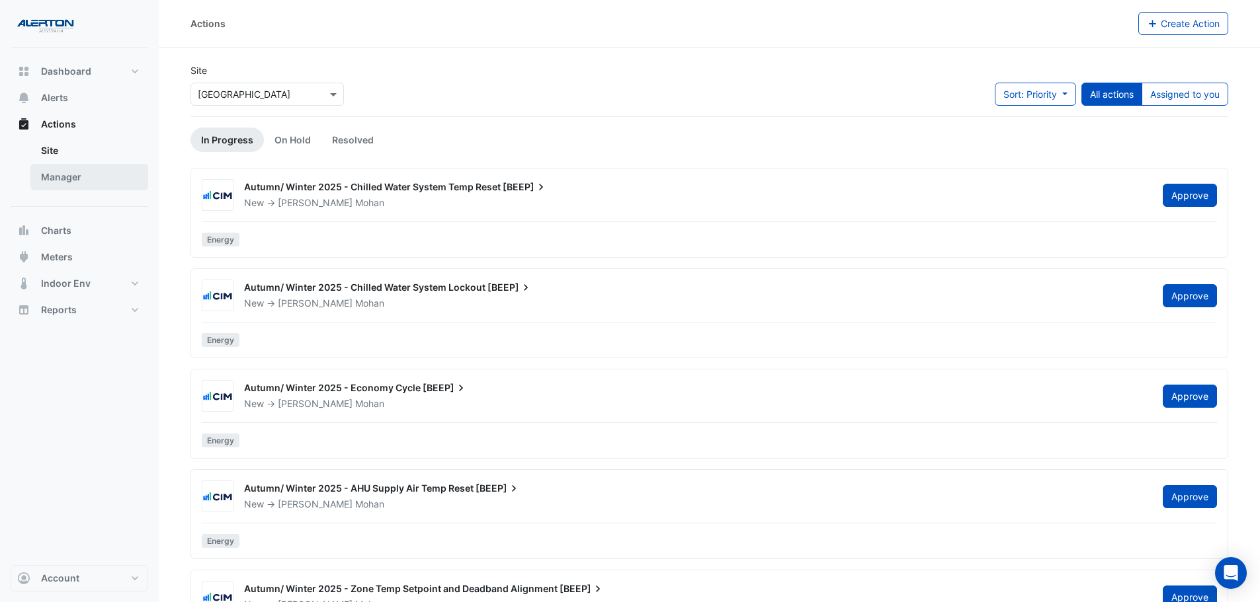
click at [69, 183] on link "Manager" at bounding box center [89, 177] width 118 height 26
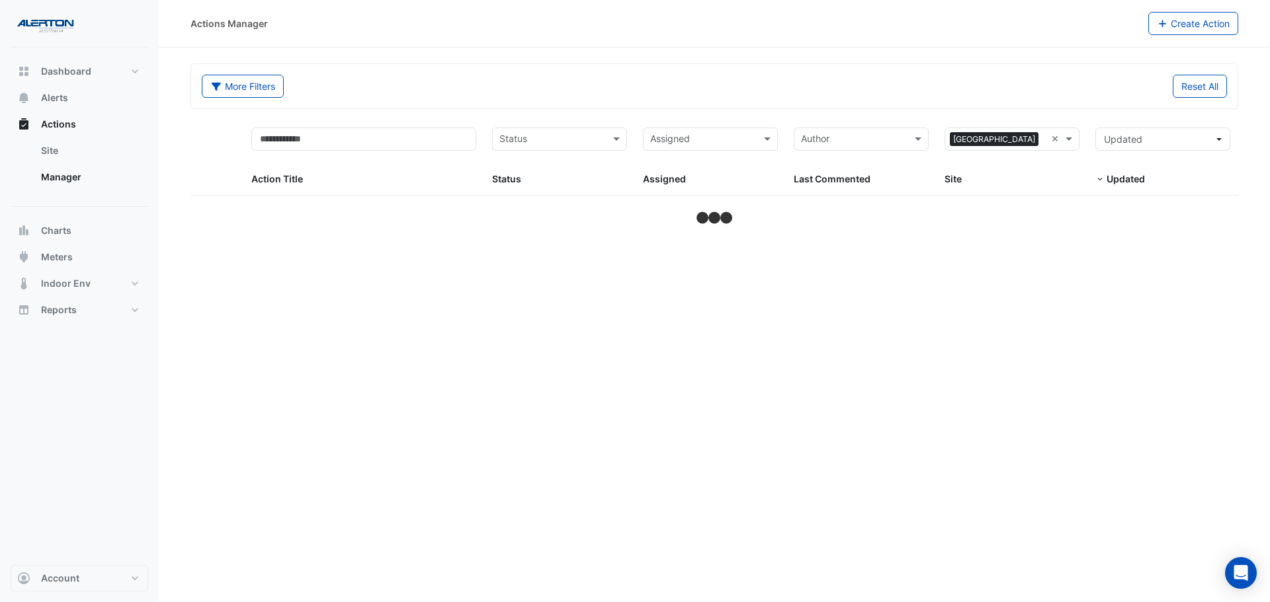
click at [718, 143] on input "text" at bounding box center [702, 140] width 105 height 15
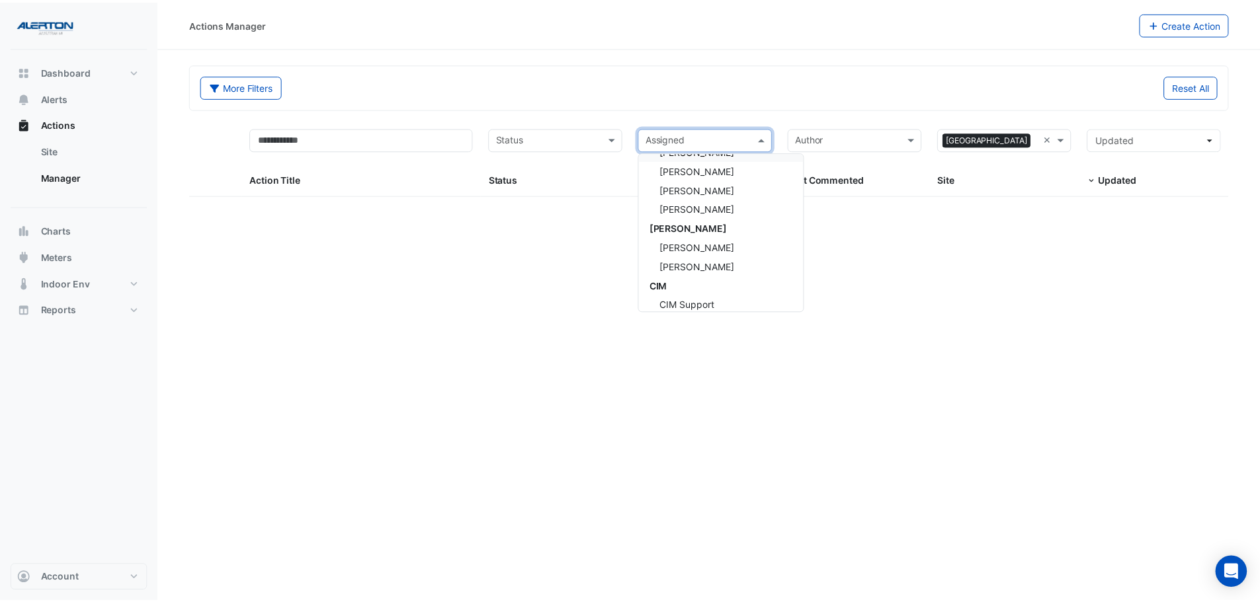
scroll to position [132, 0]
click at [718, 252] on div "[PERSON_NAME]" at bounding box center [726, 246] width 166 height 19
select select "***"
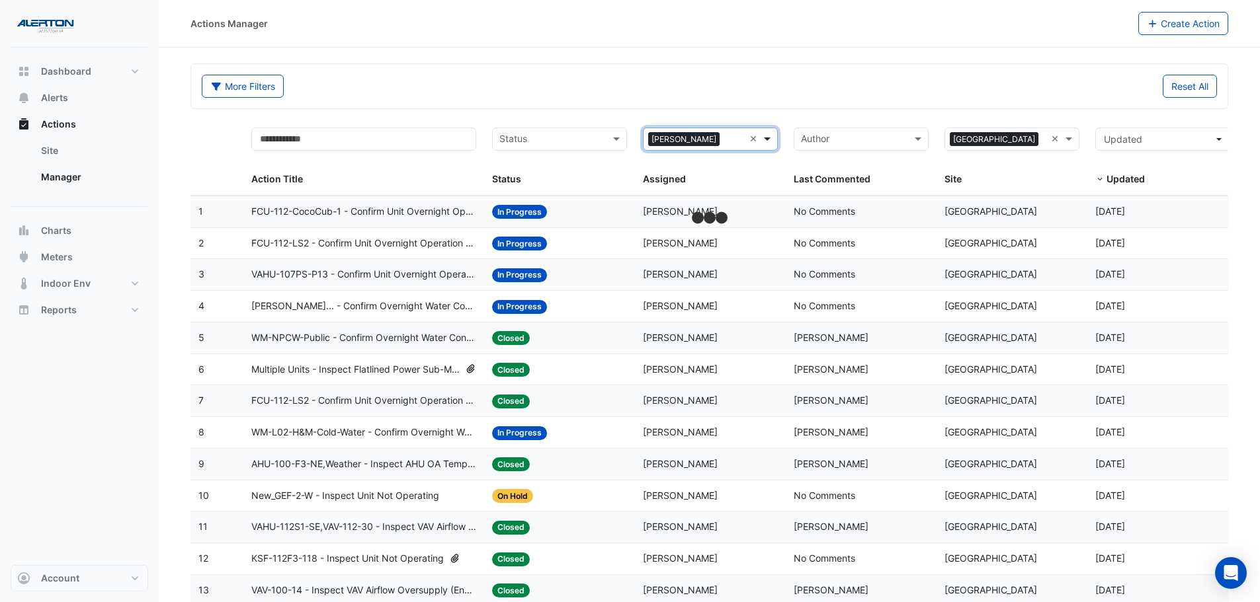
click at [773, 136] on span at bounding box center [768, 139] width 17 height 15
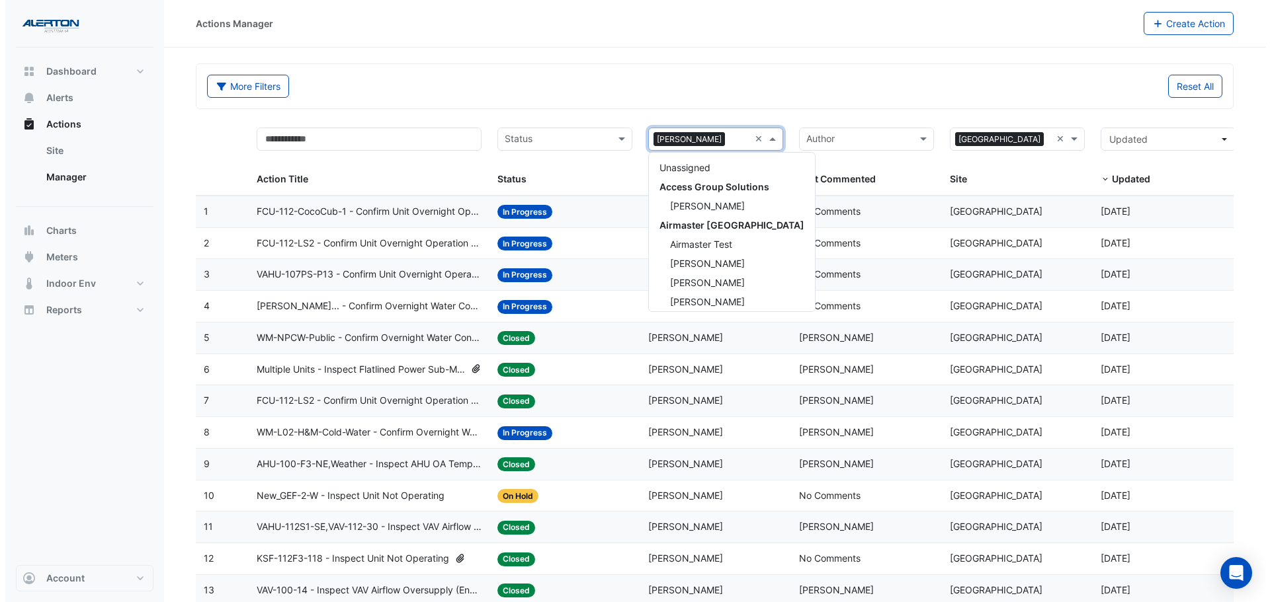
scroll to position [216, 0]
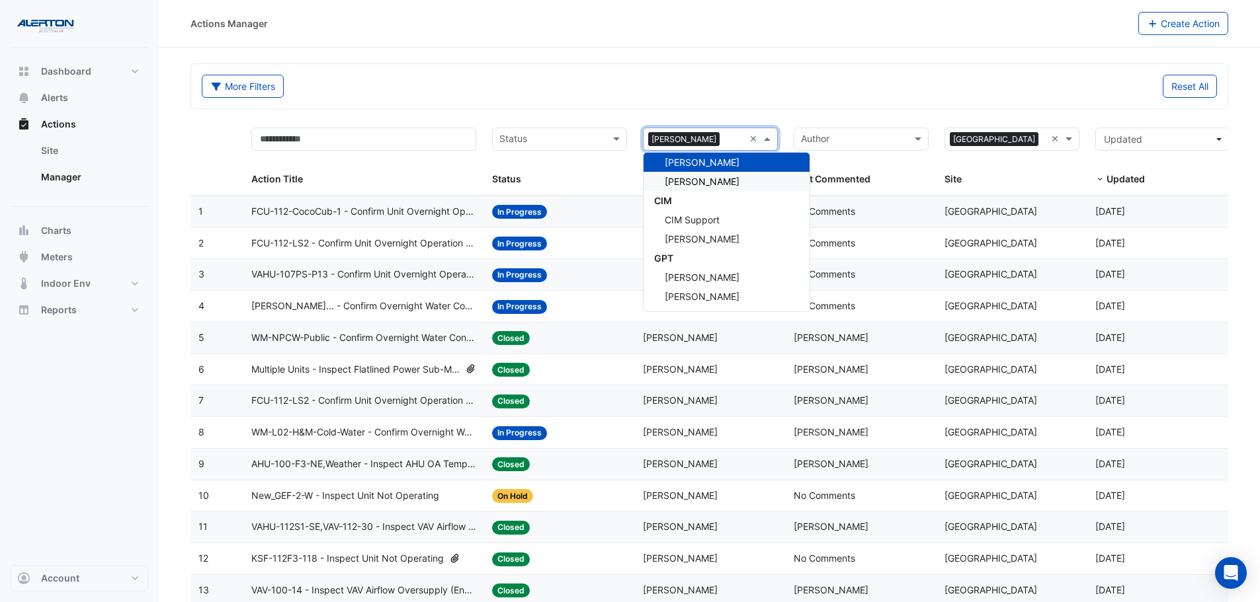
click at [735, 183] on span "[PERSON_NAME]" at bounding box center [702, 181] width 75 height 11
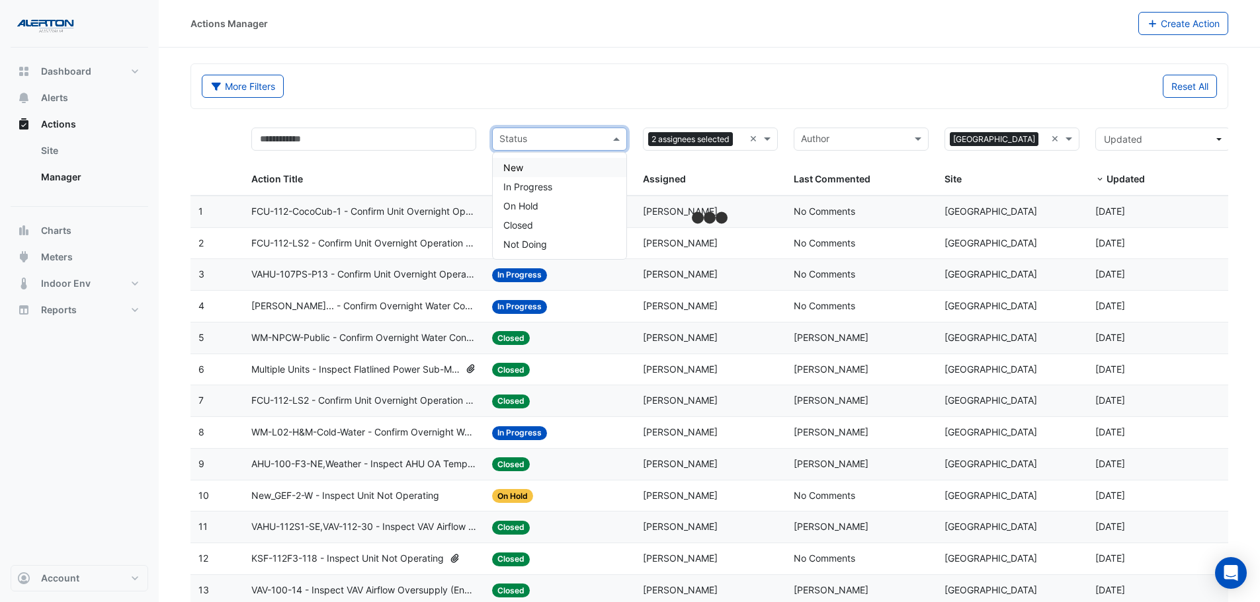
click at [550, 142] on input "text" at bounding box center [551, 140] width 105 height 15
click at [535, 220] on div "Closed" at bounding box center [560, 225] width 134 height 19
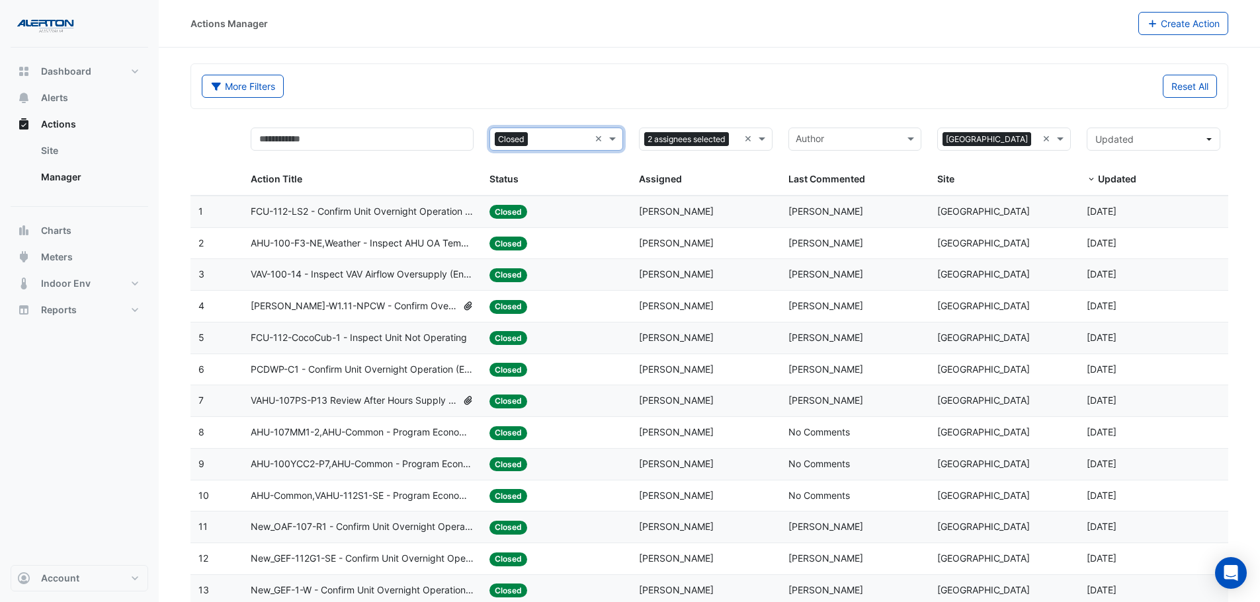
click at [428, 209] on span "FCU-112-LS2 - Confirm Unit Overnight Operation (Energy Waste)" at bounding box center [362, 211] width 223 height 15
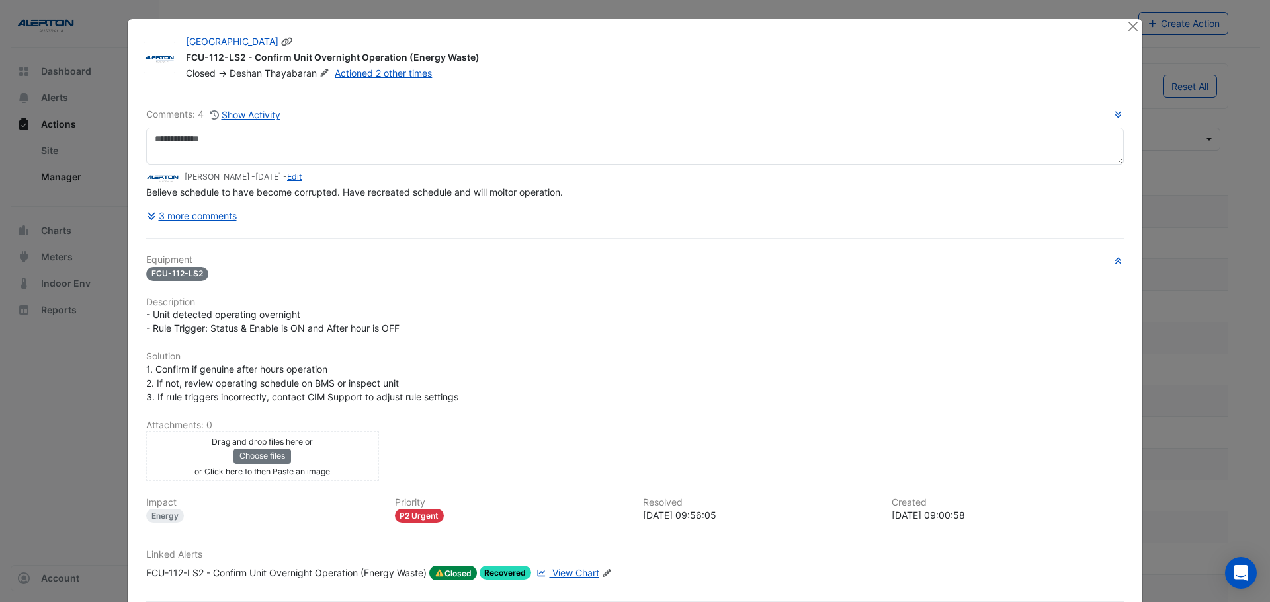
drag, startPoint x: 179, startPoint y: 56, endPoint x: 471, endPoint y: 56, distance: 292.3
click at [471, 56] on div "[GEOGRAPHIC_DATA] FCU-112-LS2 - Confirm Unit Overnight Operation (Energy Waste)…" at bounding box center [648, 57] width 940 height 45
copy div "FCU-112-LS2 - Confirm Unit Overnight Operation (Energy Waste)"
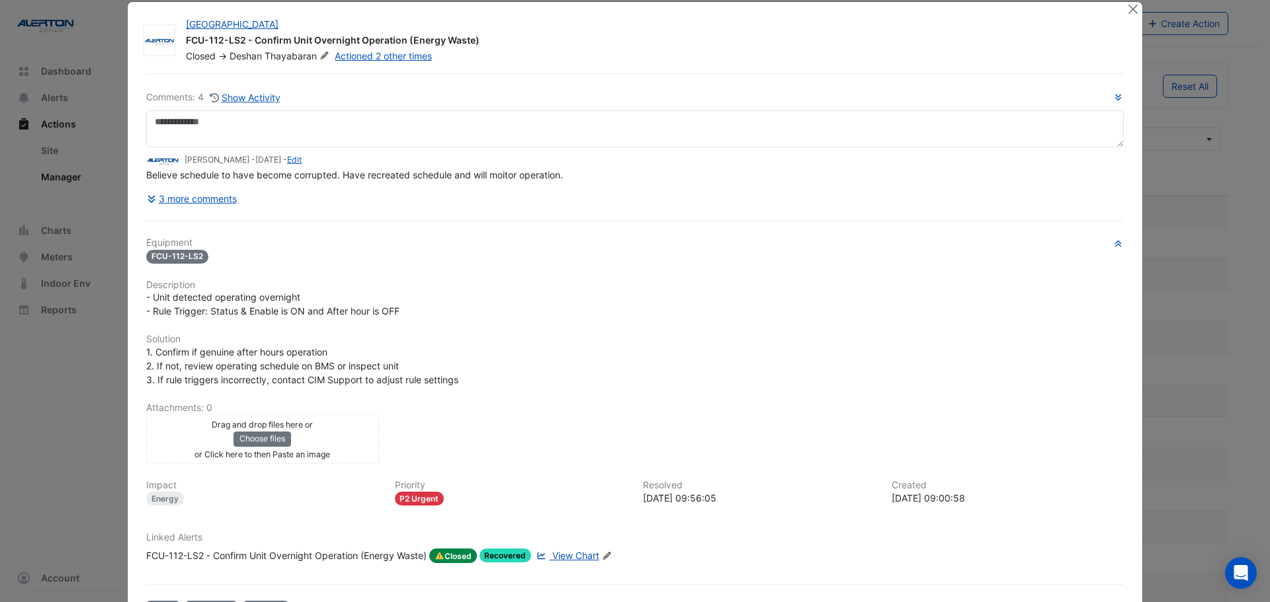
scroll to position [66, 0]
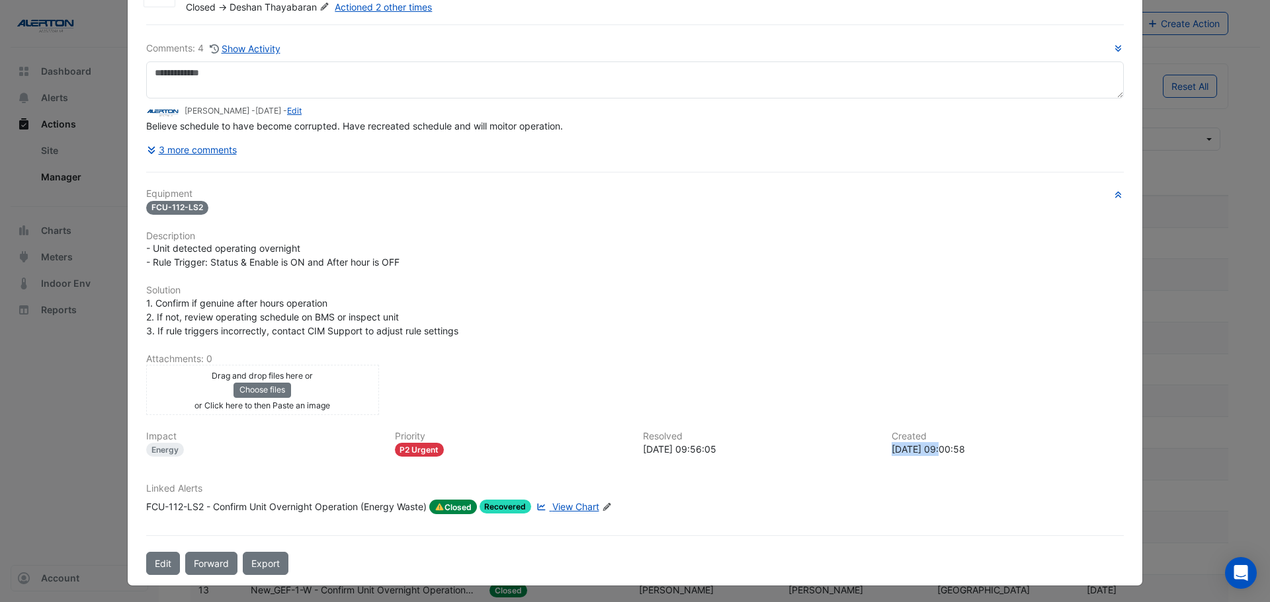
drag, startPoint x: 939, startPoint y: 450, endPoint x: 881, endPoint y: 450, distance: 57.5
click at [883, 450] on div "Created [DATE] 09:00:58" at bounding box center [1007, 444] width 249 height 26
copy div "[DATE]"
drag, startPoint x: 690, startPoint y: 451, endPoint x: 632, endPoint y: 453, distance: 58.9
click at [635, 453] on div "Resolved [DATE] 09:56:05" at bounding box center [759, 444] width 249 height 26
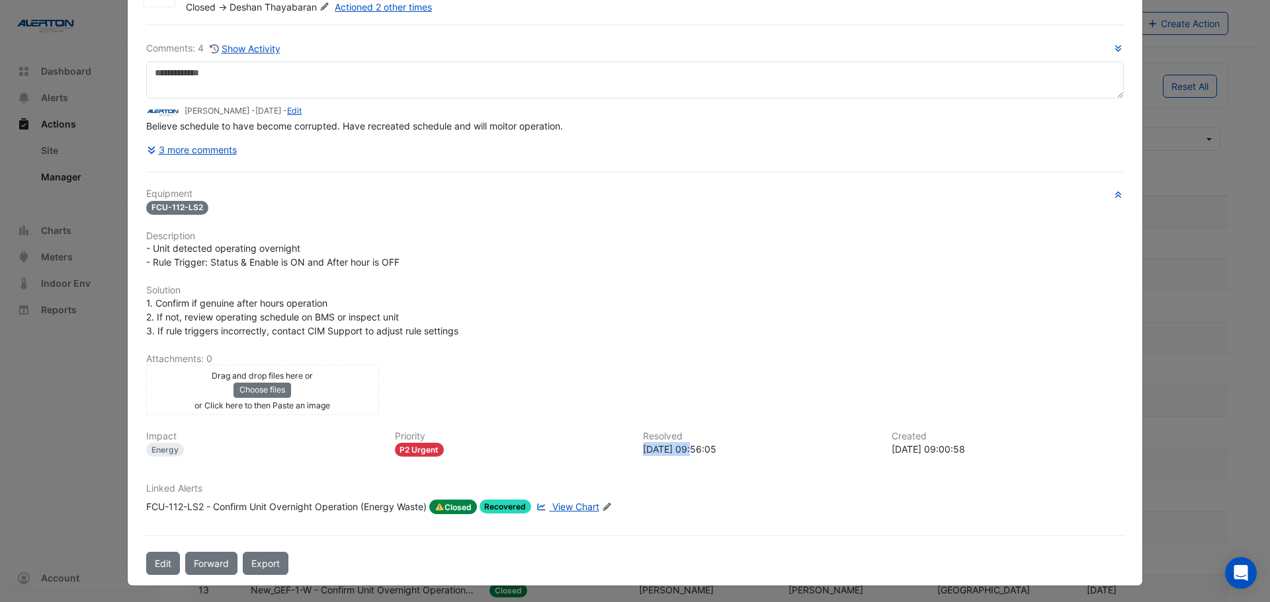
copy div "[DATE]"
drag, startPoint x: 584, startPoint y: 381, endPoint x: 556, endPoint y: 325, distance: 62.7
click at [584, 380] on div "Drag and drop files here or Choose files or Click here to then Paste an image u…" at bounding box center [634, 390] width 993 height 50
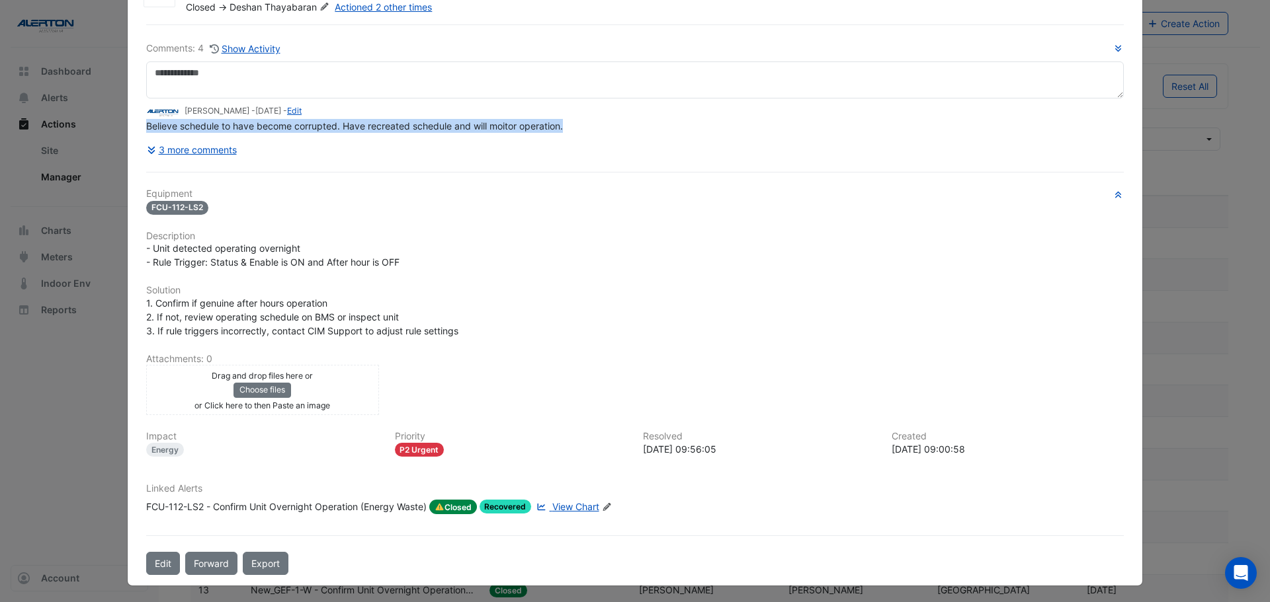
drag, startPoint x: 564, startPoint y: 130, endPoint x: 142, endPoint y: 130, distance: 421.9
click at [146, 130] on div "Believe schedule to have become corrupted. Have recreated schedule and will moi…" at bounding box center [634, 126] width 977 height 14
copy span "Believe schedule to have become corrupted. Have recreated schedule and will moi…"
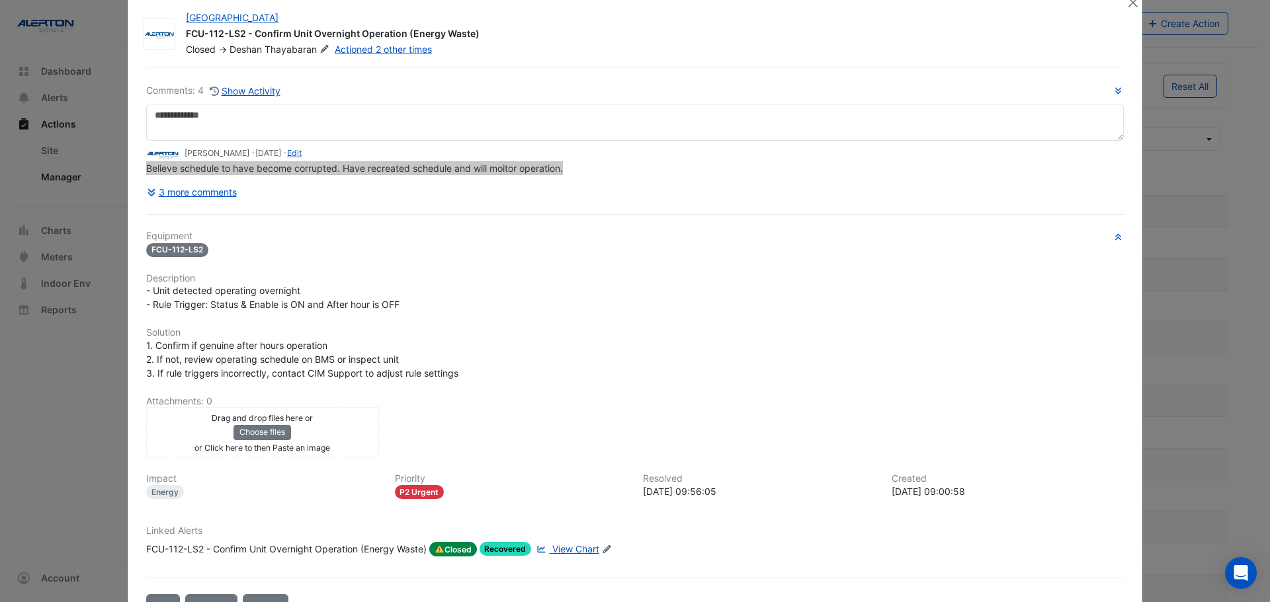
scroll to position [0, 0]
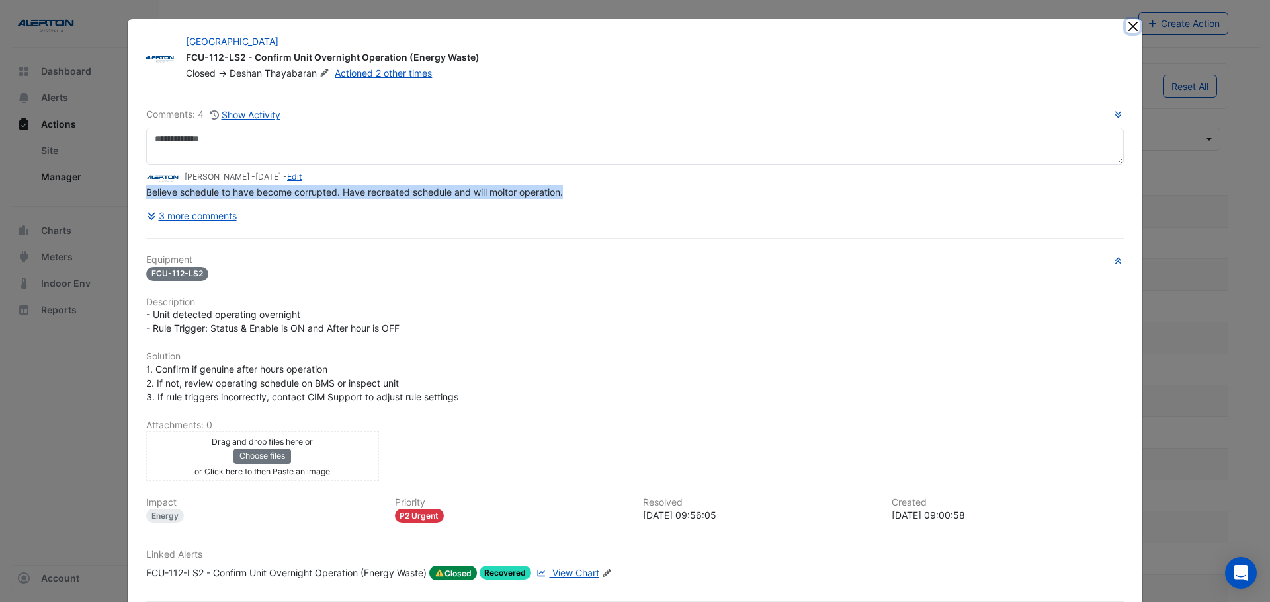
click at [1125, 27] on button "Close" at bounding box center [1132, 26] width 14 height 14
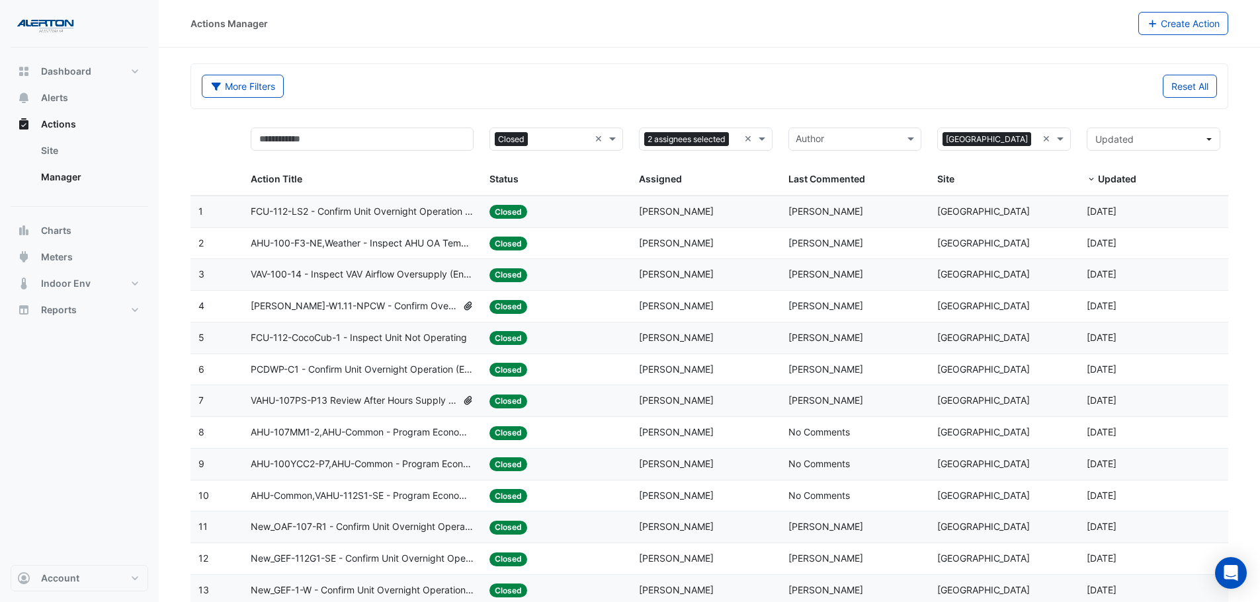
click at [385, 245] on span "AHU-100-F3-NE,Weather - Inspect AHU OA Temp Broken Sensor" at bounding box center [362, 243] width 223 height 15
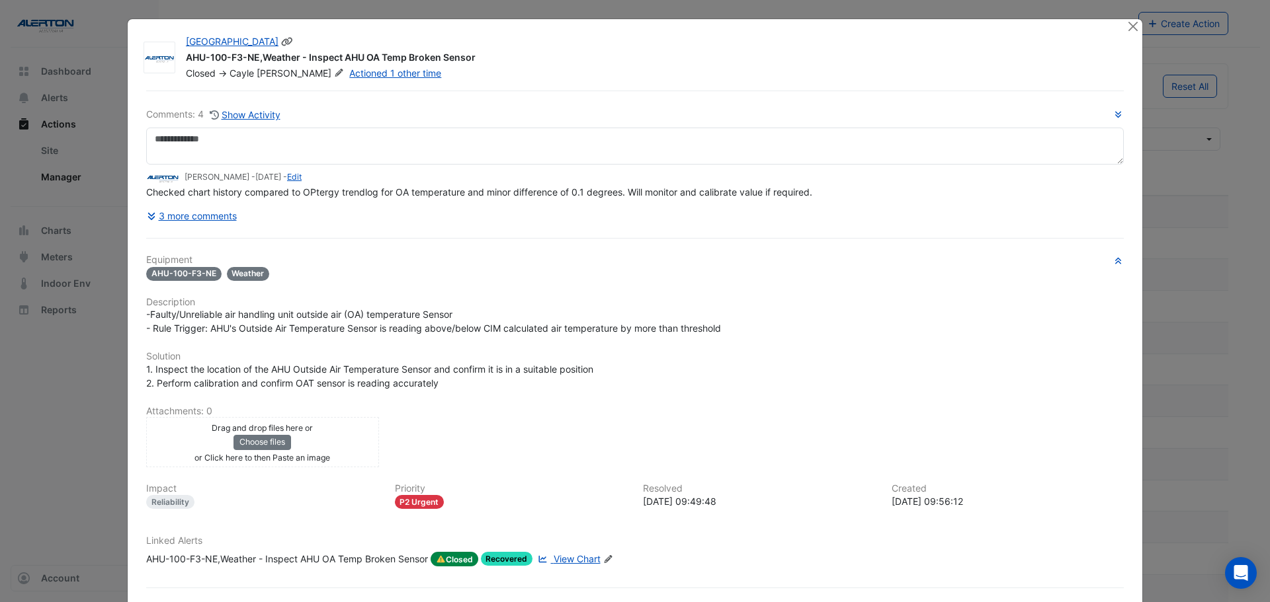
drag, startPoint x: 194, startPoint y: 57, endPoint x: 473, endPoint y: 60, distance: 279.1
click at [473, 60] on div "[GEOGRAPHIC_DATA] AHU-100-F3-NE,Weather - Inspect AHU OA Temp Broken Sensor Clo…" at bounding box center [648, 57] width 940 height 45
copy div "AHU-100-F3-NE,Weather - Inspect AHU OA Temp Broken Sensor"
drag, startPoint x: 688, startPoint y: 500, endPoint x: 635, endPoint y: 502, distance: 52.9
click at [635, 502] on div "Resolved [DATE] 09:49:48" at bounding box center [759, 496] width 249 height 26
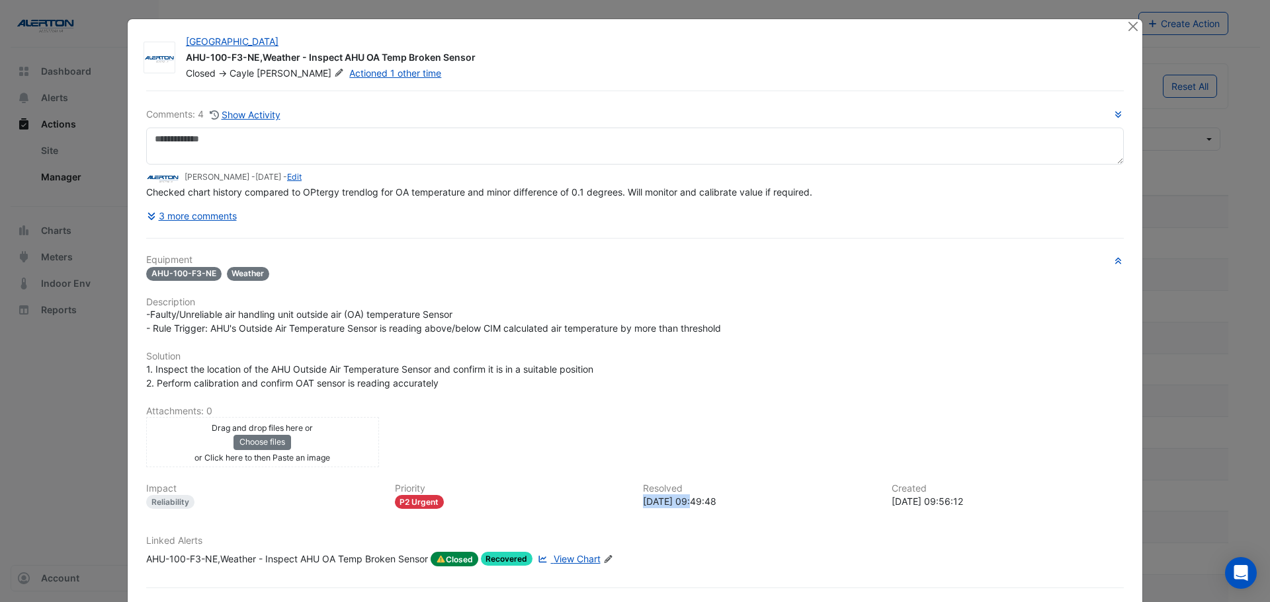
copy div "[DATE]"
drag, startPoint x: 937, startPoint y: 501, endPoint x: 885, endPoint y: 503, distance: 52.3
click at [885, 503] on div "Created [DATE] 09:56:12" at bounding box center [1007, 496] width 249 height 26
copy div "[DATE]"
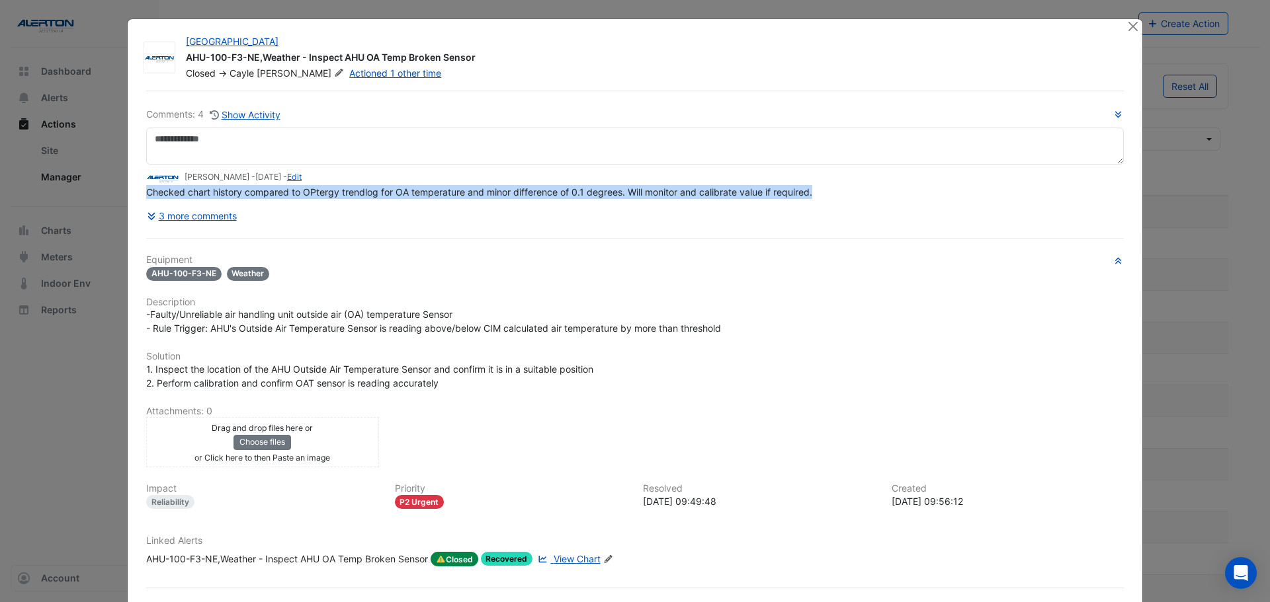
drag, startPoint x: 139, startPoint y: 191, endPoint x: 815, endPoint y: 193, distance: 675.8
click at [815, 193] on div "Comments: 4 Show Activity [PERSON_NAME] - [DATE] - Edit Checked chart history c…" at bounding box center [634, 359] width 993 height 537
copy span "Checked chart history compared to OPtergy trendlog for OA temperature and minor…"
drag, startPoint x: 1122, startPoint y: 26, endPoint x: 1112, endPoint y: 31, distance: 11.5
click at [1125, 26] on button "Close" at bounding box center [1132, 26] width 14 height 14
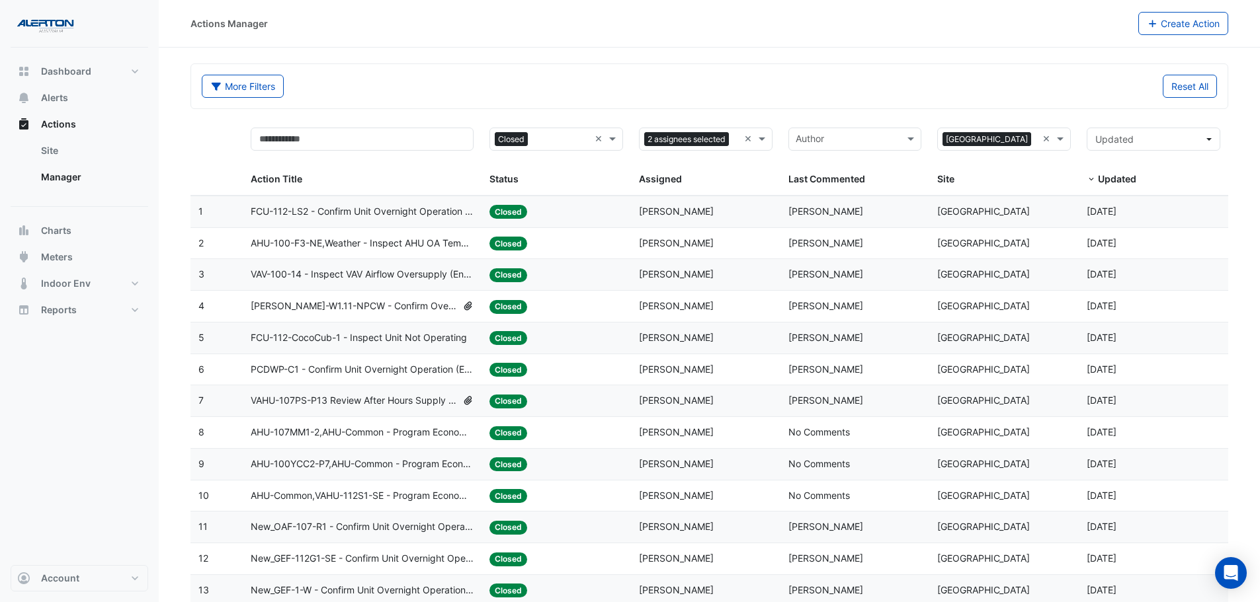
click at [370, 269] on span "VAV-100-14 - Inspect VAV Airflow Oversupply (Energy Waste)" at bounding box center [362, 274] width 223 height 15
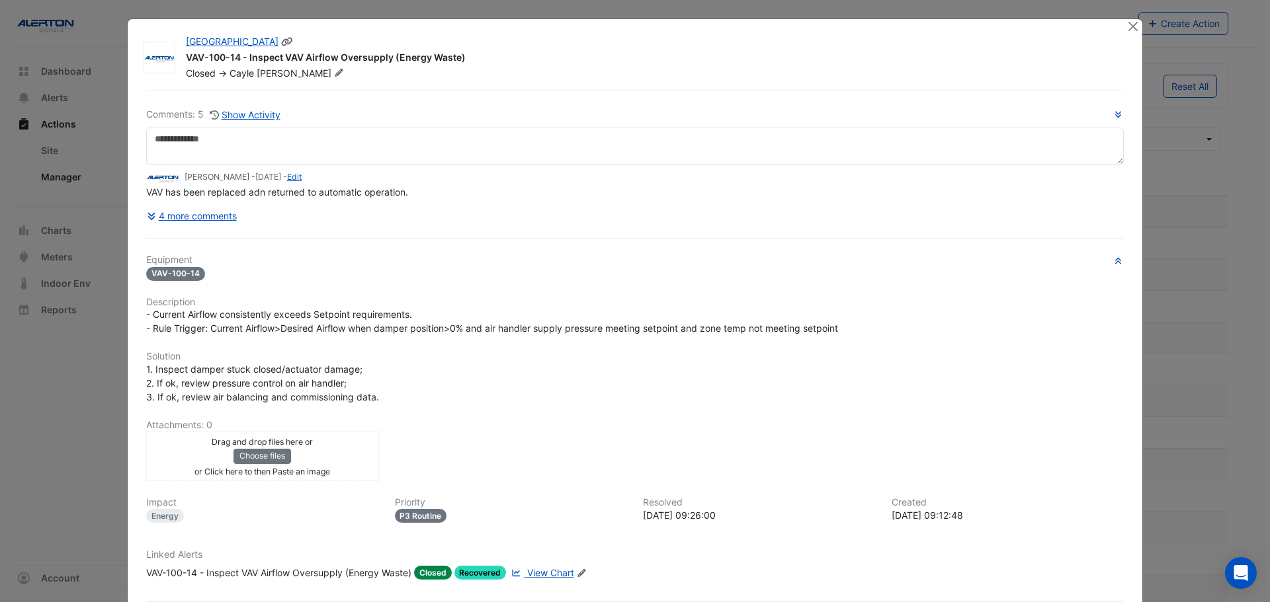
drag, startPoint x: 180, startPoint y: 55, endPoint x: 467, endPoint y: 61, distance: 287.1
click at [466, 61] on div "[GEOGRAPHIC_DATA] VAV-100-14 - Inspect VAV Airflow Oversupply (Energy Waste) Cl…" at bounding box center [648, 57] width 940 height 45
copy div "VAV-100-14 - Inspect VAV Airflow Oversupply (Energy Waste)"
drag, startPoint x: 936, startPoint y: 514, endPoint x: 882, endPoint y: 516, distance: 54.2
click at [883, 516] on div "Created [DATE] 09:12:48" at bounding box center [1007, 510] width 249 height 26
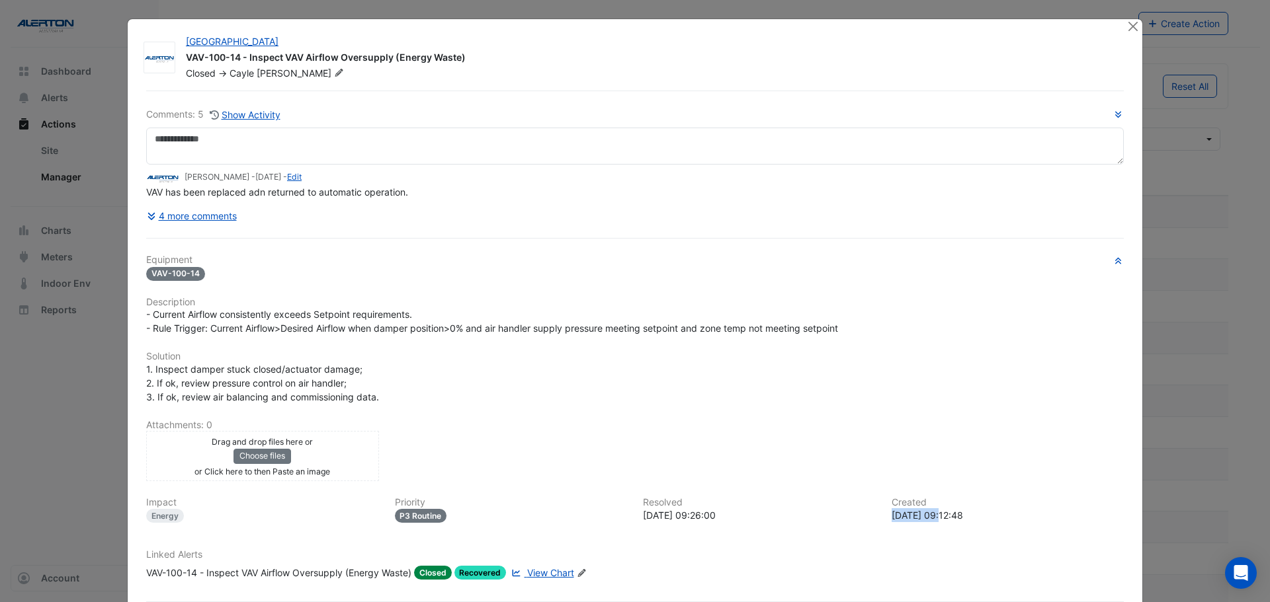
copy div "[DATE]"
drag, startPoint x: 686, startPoint y: 514, endPoint x: 653, endPoint y: 515, distance: 33.1
click at [653, 515] on div "[DATE] 09:26:00" at bounding box center [759, 516] width 233 height 14
drag, startPoint x: 688, startPoint y: 514, endPoint x: 633, endPoint y: 514, distance: 54.2
click at [635, 514] on div "Resolved [DATE] 09:26:00" at bounding box center [759, 510] width 249 height 26
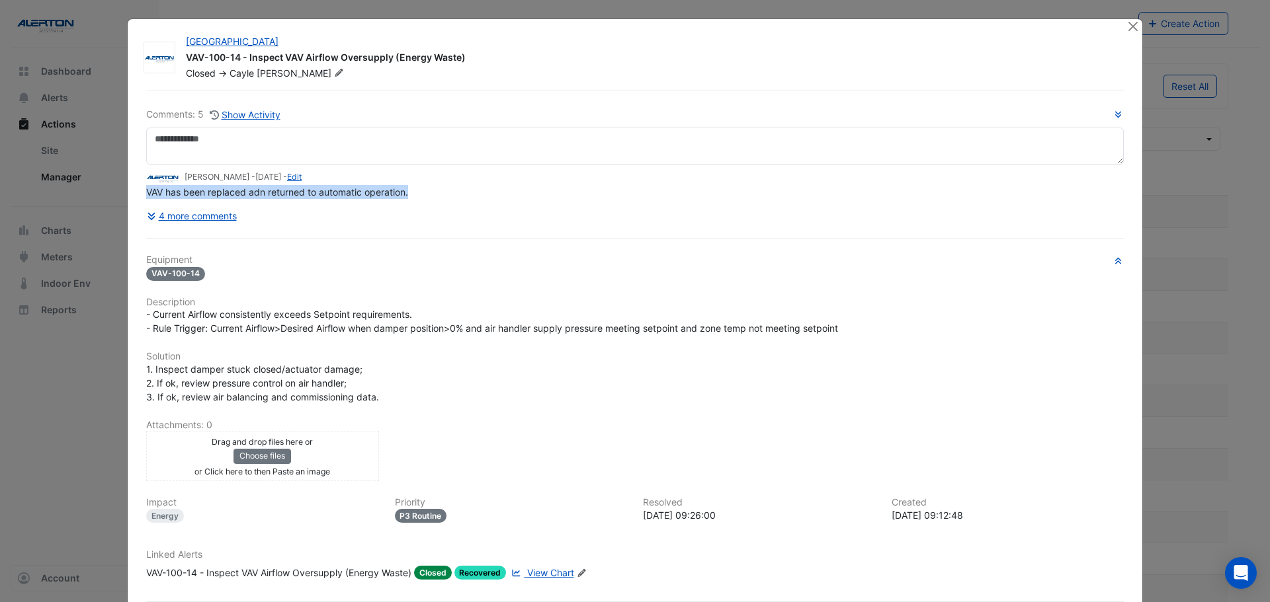
drag, startPoint x: 406, startPoint y: 192, endPoint x: 137, endPoint y: 193, distance: 269.1
click at [138, 193] on div "Comments: 5 Show Activity [PERSON_NAME] - [DATE] - Edit VAV has been replaced a…" at bounding box center [634, 366] width 993 height 551
click at [1125, 25] on button "Close" at bounding box center [1132, 26] width 14 height 14
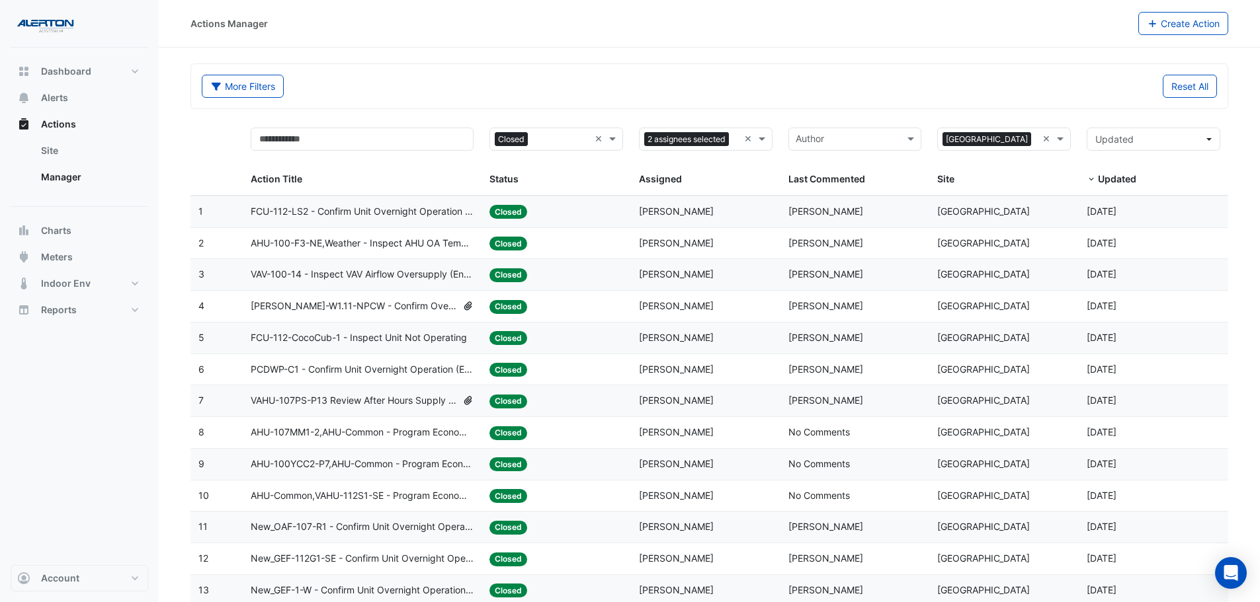
click at [373, 300] on span "[PERSON_NAME]-W1.11-NPCW - Confirm Overnight Water Consumption" at bounding box center [354, 306] width 206 height 15
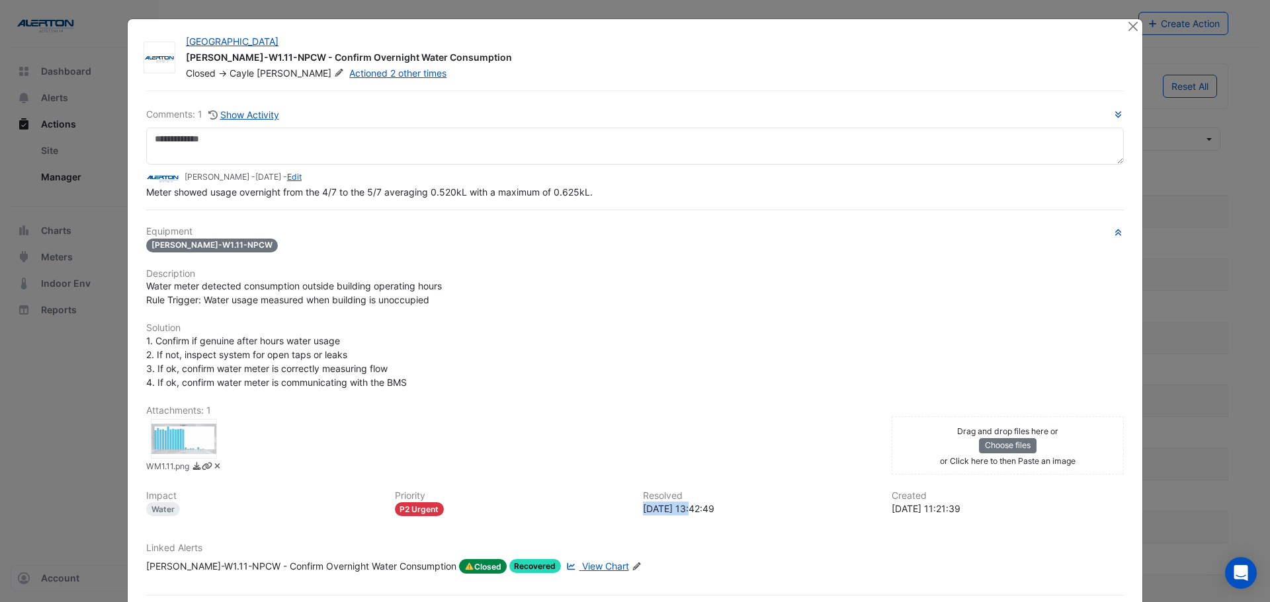
drag, startPoint x: 689, startPoint y: 537, endPoint x: 636, endPoint y: 515, distance: 57.2
click at [636, 515] on div "Resolved [DATE] 13:42:49" at bounding box center [759, 504] width 249 height 26
drag, startPoint x: 936, startPoint y: 508, endPoint x: 909, endPoint y: 507, distance: 26.5
click at [909, 507] on div "[DATE] 11:21:39" at bounding box center [1007, 509] width 233 height 14
drag, startPoint x: 938, startPoint y: 507, endPoint x: 886, endPoint y: 506, distance: 51.6
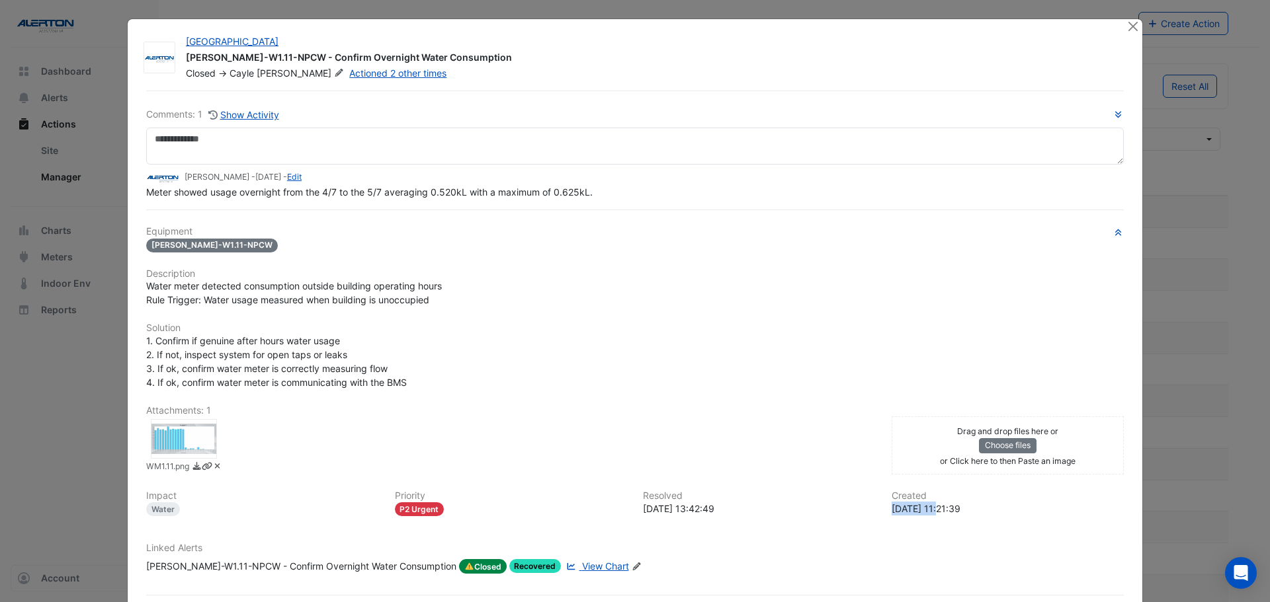
click at [891, 506] on div "[DATE] 11:21:39" at bounding box center [1007, 509] width 233 height 14
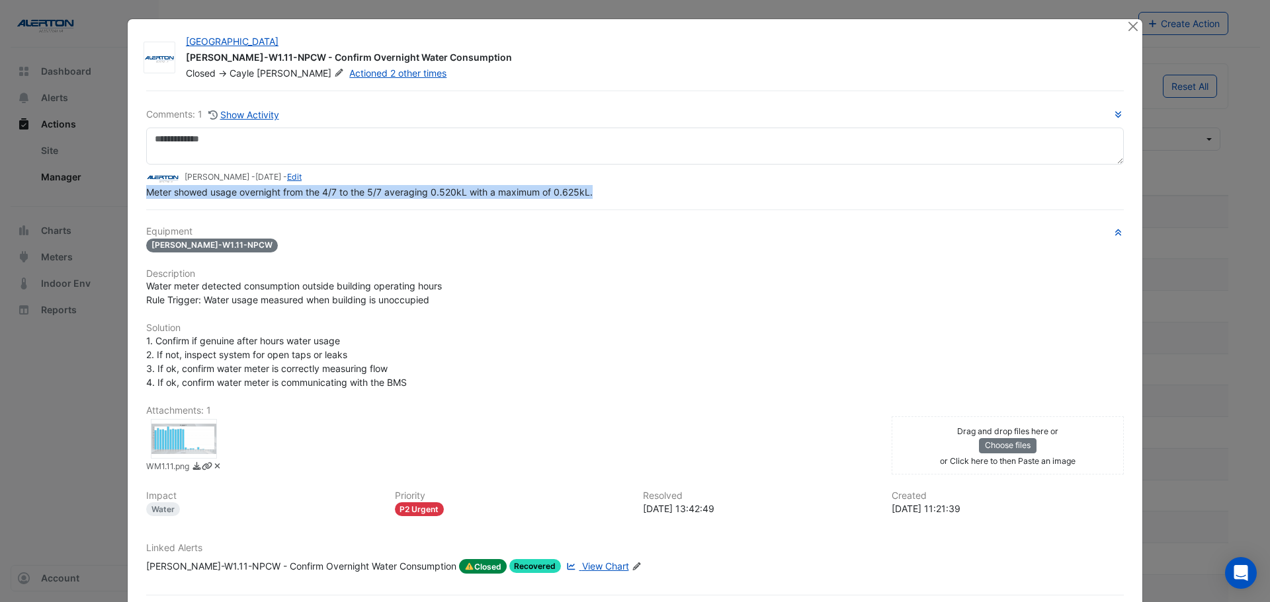
drag, startPoint x: 589, startPoint y: 192, endPoint x: 130, endPoint y: 193, distance: 458.9
click at [130, 193] on div "[GEOGRAPHIC_DATA] [PERSON_NAME]-W1.11-NPCW - Confirm Overnight Water Consumptio…" at bounding box center [635, 332] width 1014 height 626
drag, startPoint x: 183, startPoint y: 56, endPoint x: 478, endPoint y: 54, distance: 295.6
click at [478, 54] on div "[PERSON_NAME]-W1.11-NPCW - Confirm Overnight Water Consumption" at bounding box center [648, 59] width 924 height 16
click at [1129, 25] on button "Close" at bounding box center [1132, 26] width 14 height 14
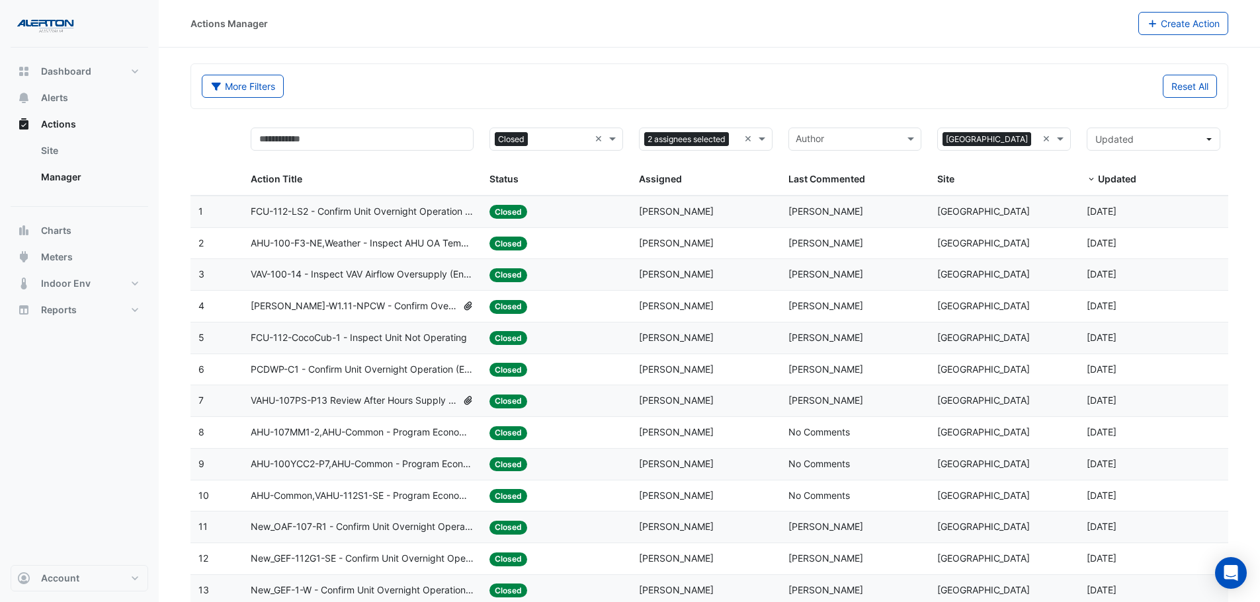
click at [380, 333] on span "FCU-112-CocoCub-1 - Inspect Unit Not Operating" at bounding box center [359, 338] width 216 height 15
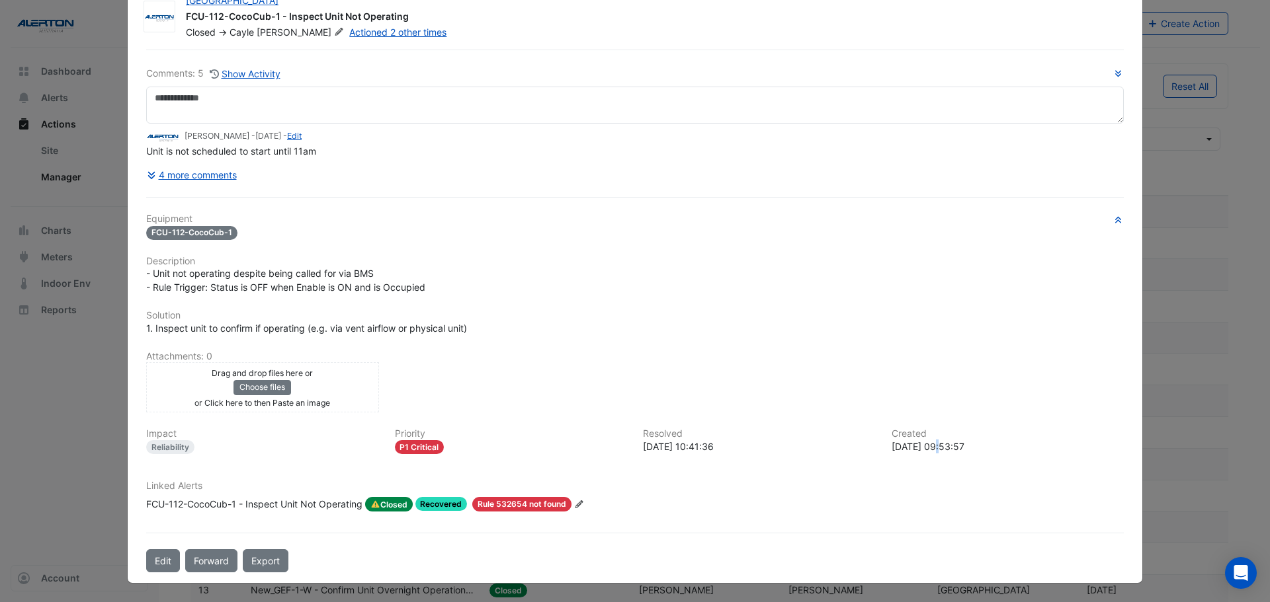
scroll to position [41, 0]
drag, startPoint x: 938, startPoint y: 449, endPoint x: 888, endPoint y: 445, distance: 49.8
click at [891, 445] on div "[DATE] 09:53:57" at bounding box center [1007, 447] width 233 height 14
click at [907, 446] on div "[DATE] 09:53:57" at bounding box center [1007, 447] width 233 height 14
drag, startPoint x: 941, startPoint y: 447, endPoint x: 920, endPoint y: 446, distance: 21.2
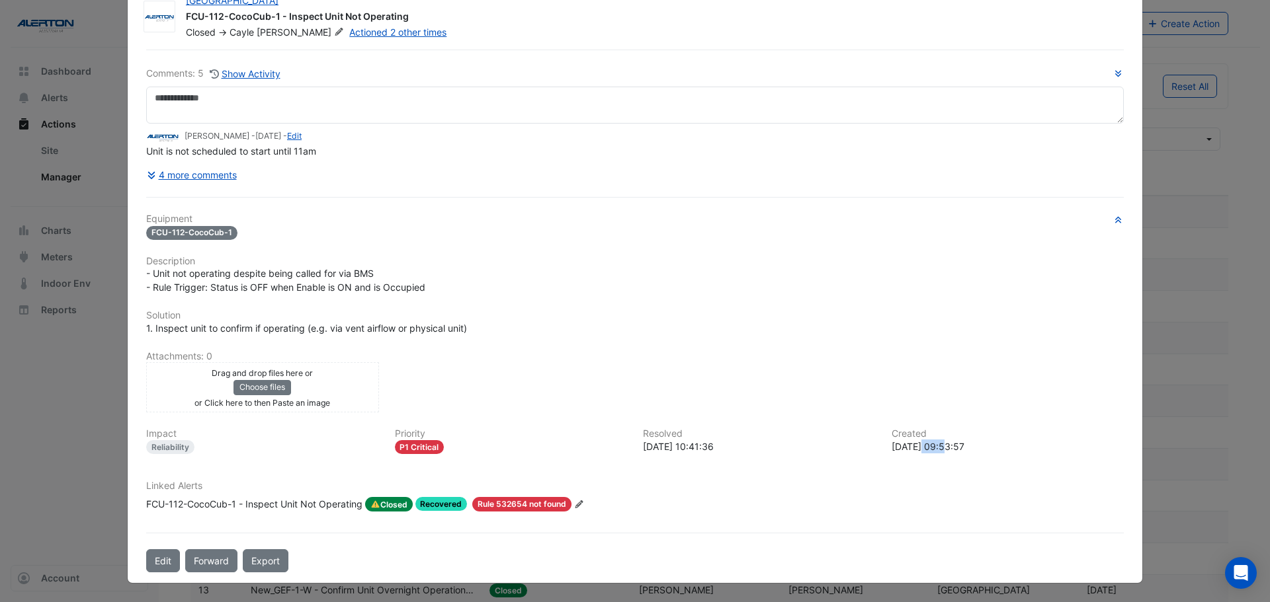
click at [920, 446] on div "[DATE] 09:53:57" at bounding box center [1007, 447] width 233 height 14
click at [938, 445] on div "[DATE] 09:53:57" at bounding box center [1007, 447] width 233 height 14
drag, startPoint x: 938, startPoint y: 444, endPoint x: 926, endPoint y: 446, distance: 12.0
click at [926, 446] on div "[DATE] 09:53:57" at bounding box center [1007, 447] width 233 height 14
click at [930, 446] on div "[DATE] 09:53:57" at bounding box center [1007, 447] width 233 height 14
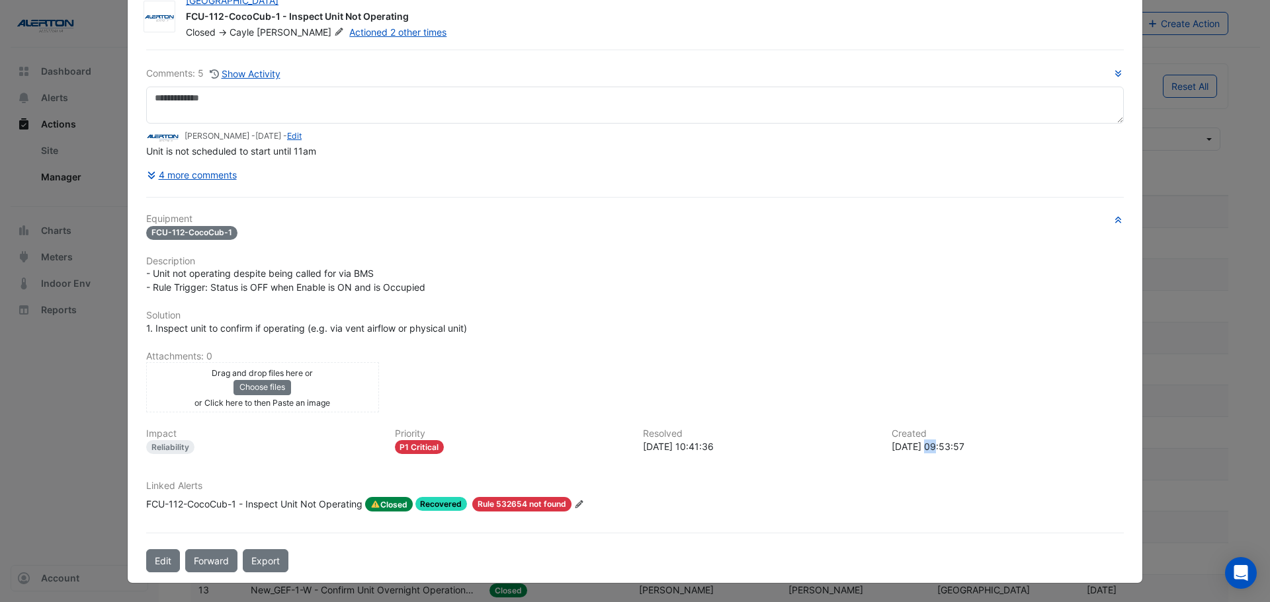
drag, startPoint x: 934, startPoint y: 445, endPoint x: 926, endPoint y: 445, distance: 7.9
click at [926, 445] on div "[DATE] 09:53:57" at bounding box center [1007, 447] width 233 height 14
drag, startPoint x: 938, startPoint y: 446, endPoint x: 886, endPoint y: 445, distance: 52.3
click at [891, 445] on div "[DATE] 09:53:57" at bounding box center [1007, 447] width 233 height 14
drag, startPoint x: 180, startPoint y: 19, endPoint x: 417, endPoint y: 19, distance: 237.4
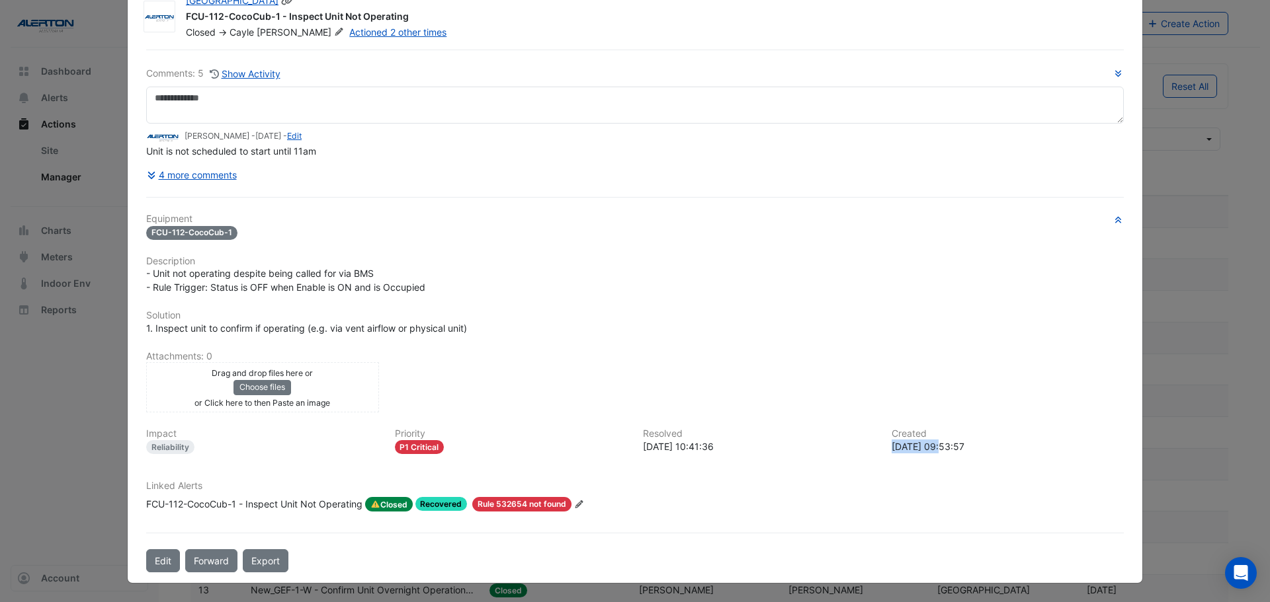
click at [417, 19] on div "[GEOGRAPHIC_DATA] FCU-112-CocoCub-1 - Inspect Unit Not Operating Closed -> [PER…" at bounding box center [648, 16] width 940 height 45
drag, startPoint x: 313, startPoint y: 152, endPoint x: 144, endPoint y: 152, distance: 169.3
click at [146, 152] on span "Unit is not scheduled to start until 11am" at bounding box center [231, 150] width 170 height 11
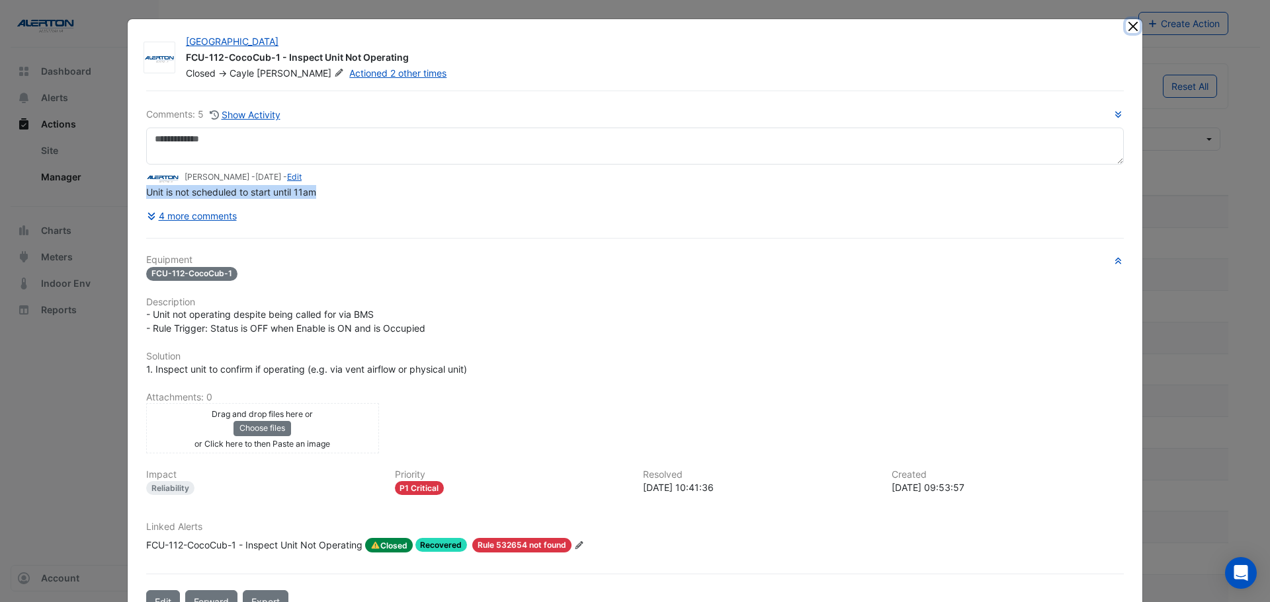
click at [1128, 22] on button "Close" at bounding box center [1132, 26] width 14 height 14
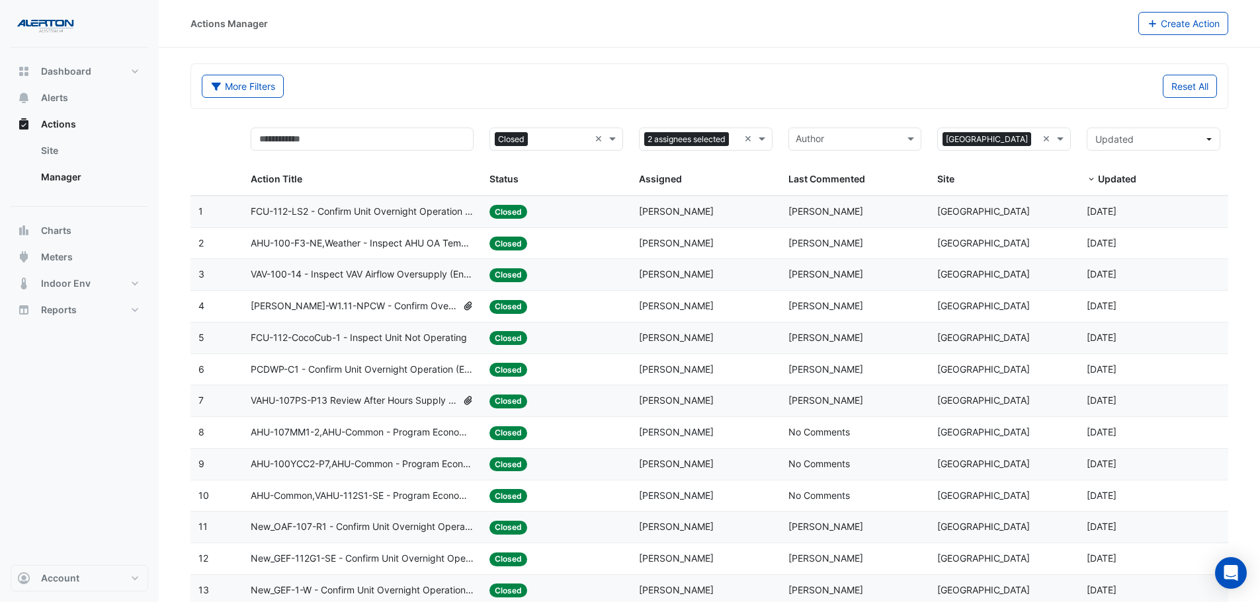
click at [343, 374] on span "PCDWP-C1 - Confirm Unit Overnight Operation (Energy Waste)" at bounding box center [362, 369] width 223 height 15
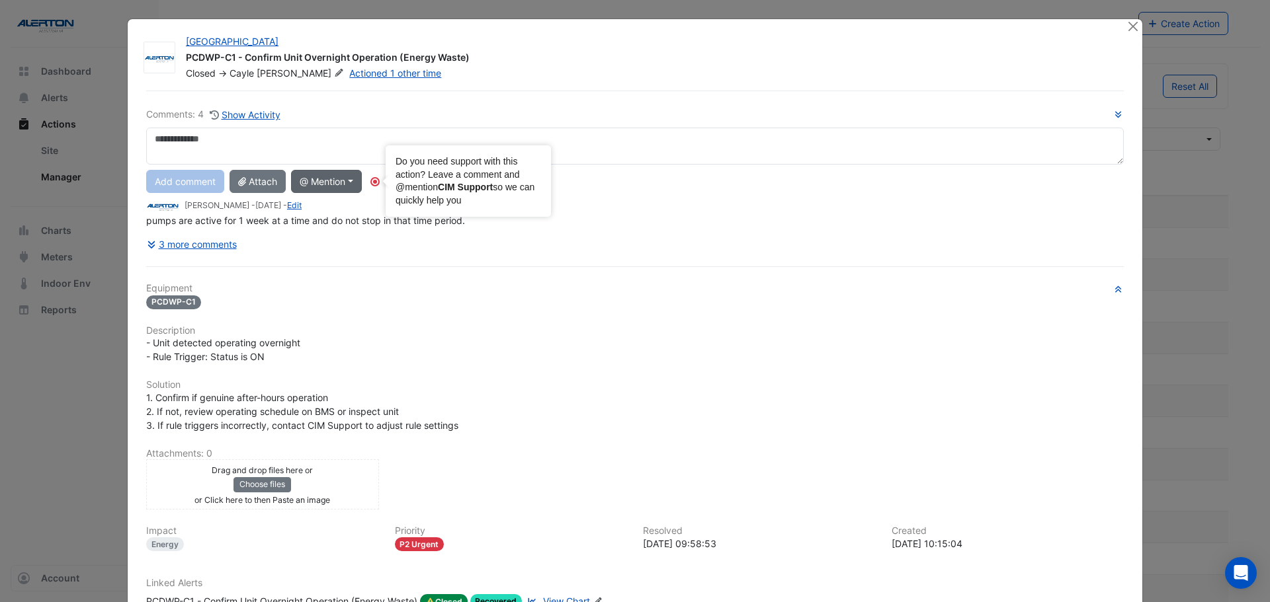
click at [374, 183] on circle "Tooltip anchor" at bounding box center [375, 182] width 8 height 8
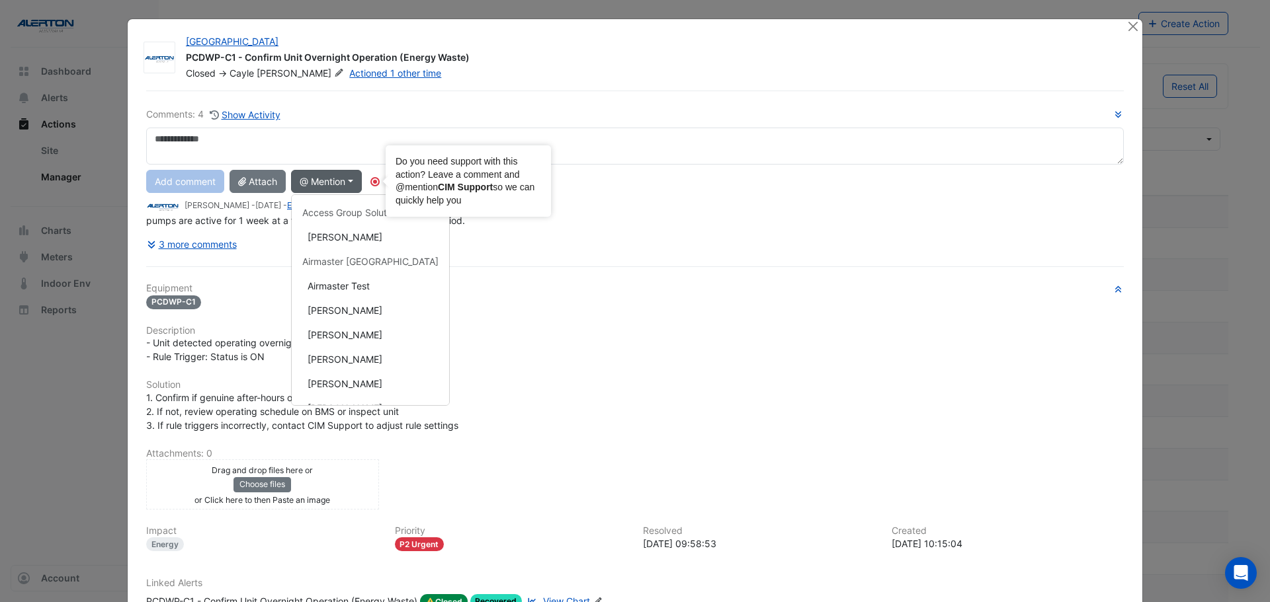
click at [537, 280] on div "Comments: 4 Show Activity Add comment Attach @ Mention Access Group Solutions […" at bounding box center [634, 380] width 993 height 579
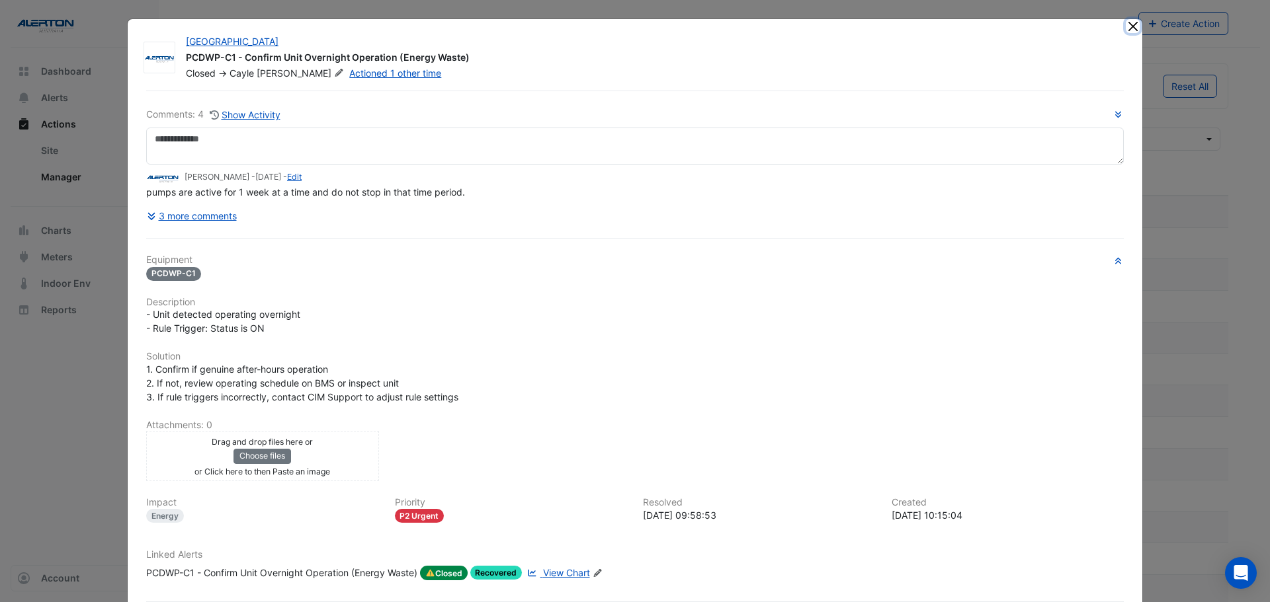
click at [1127, 22] on button "Close" at bounding box center [1132, 26] width 14 height 14
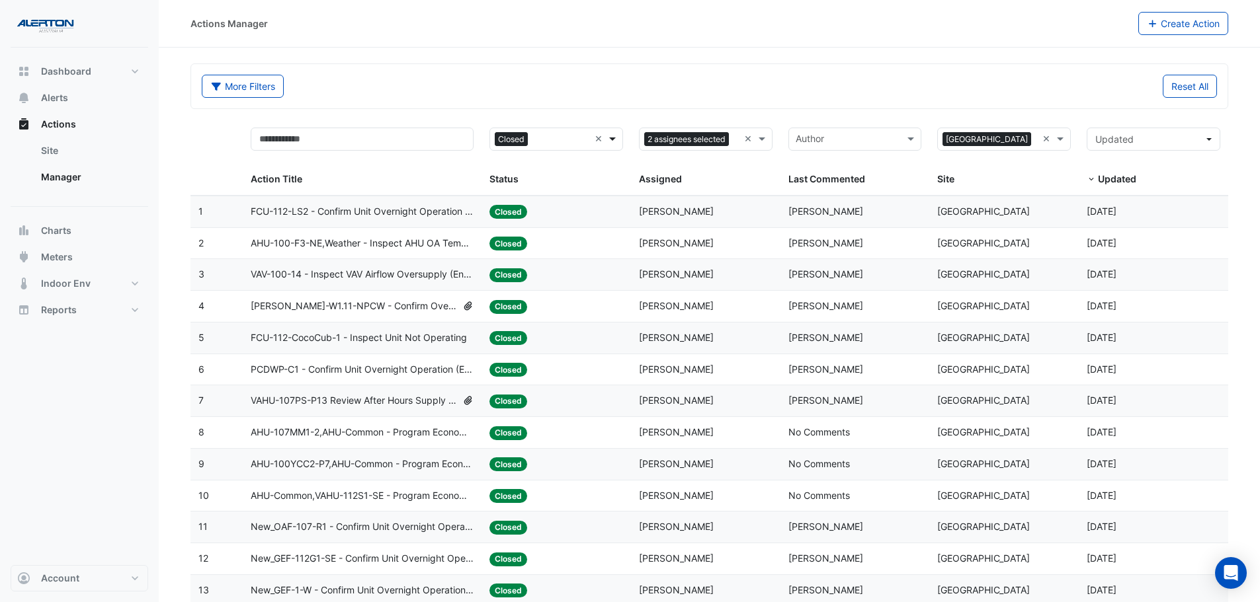
click at [614, 134] on span at bounding box center [614, 139] width 17 height 15
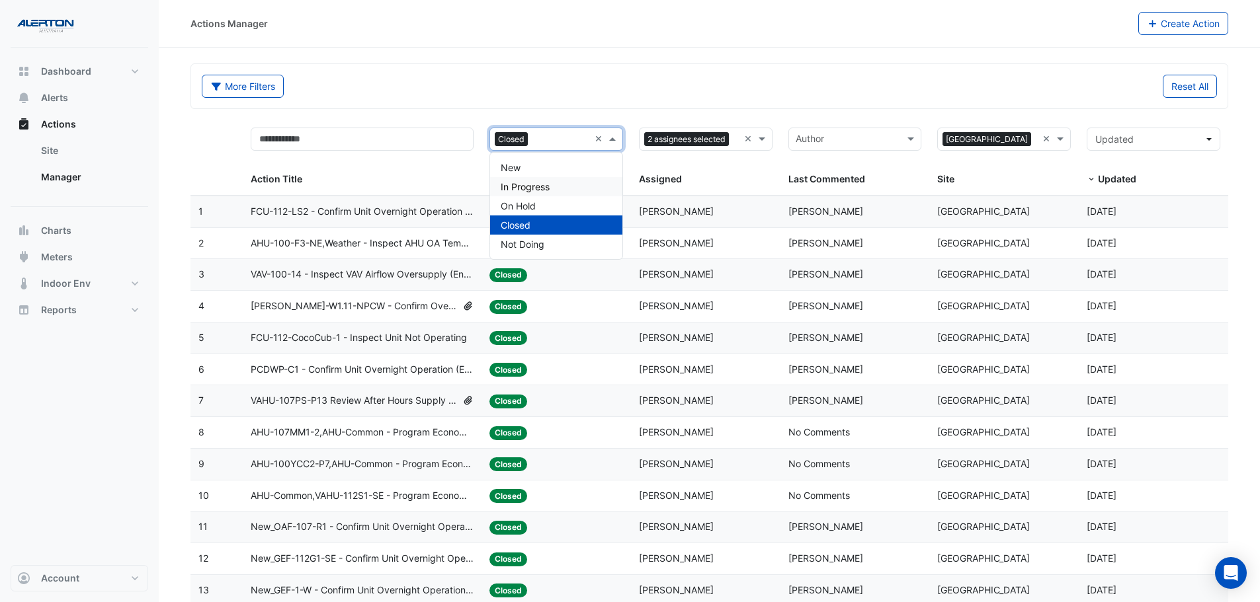
click at [553, 188] on div "In Progress" at bounding box center [556, 186] width 132 height 19
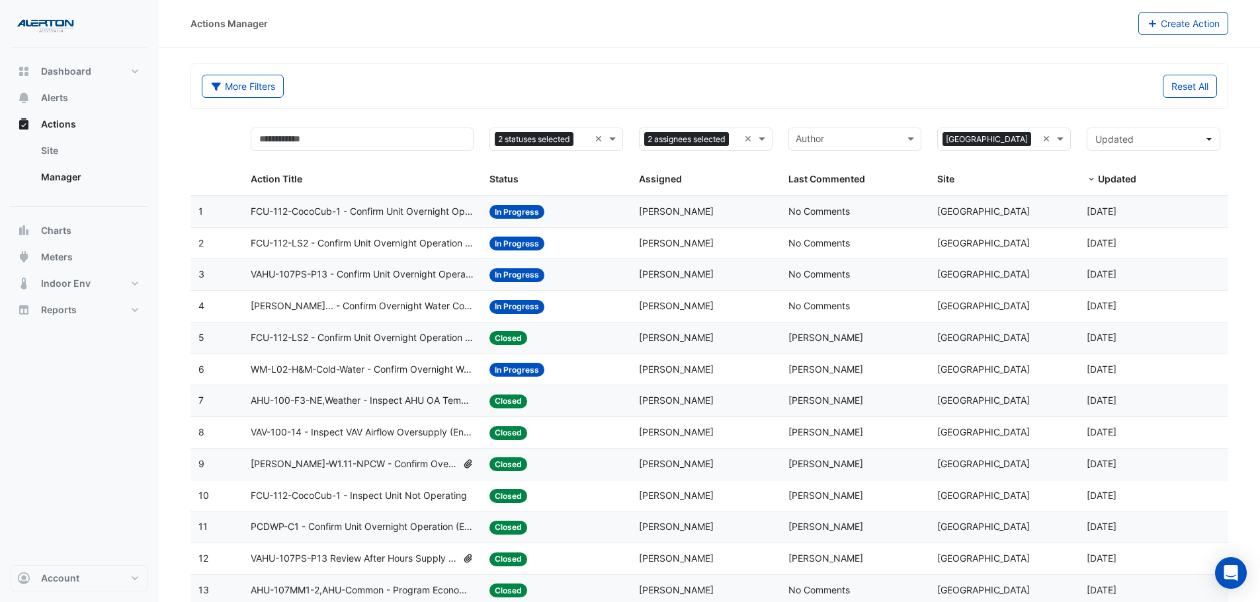
click at [394, 368] on span "WM-L02-H&M-Cold-Water - Confirm Overnight Water Consumption" at bounding box center [362, 369] width 223 height 15
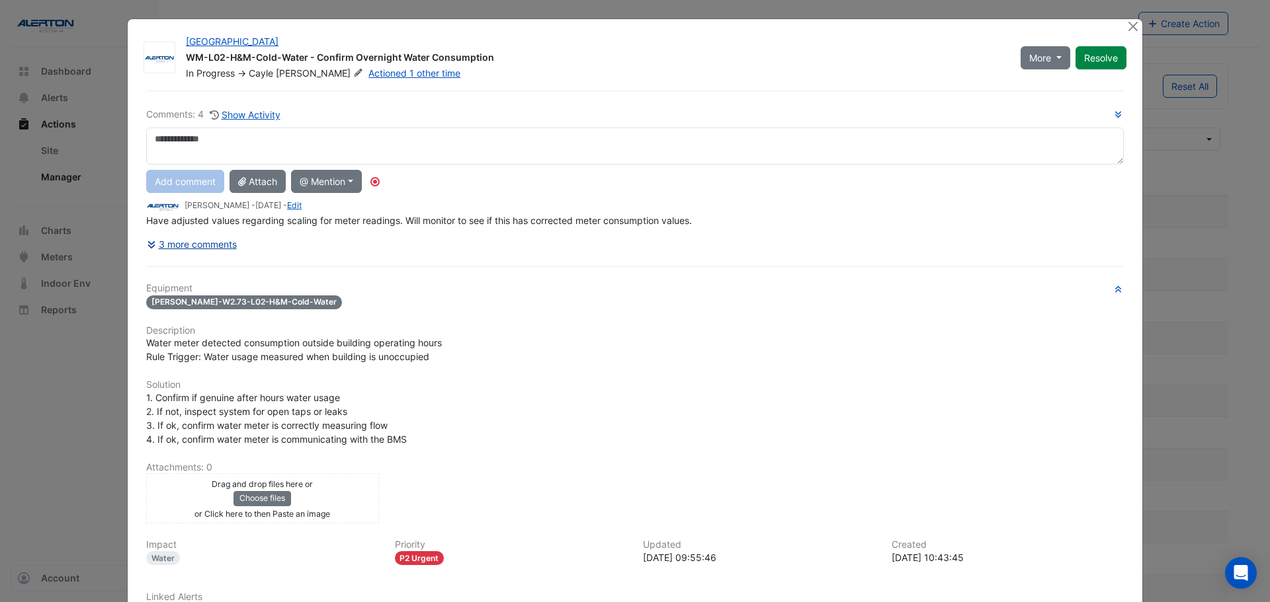
click at [172, 245] on button "3 more comments" at bounding box center [191, 244] width 91 height 23
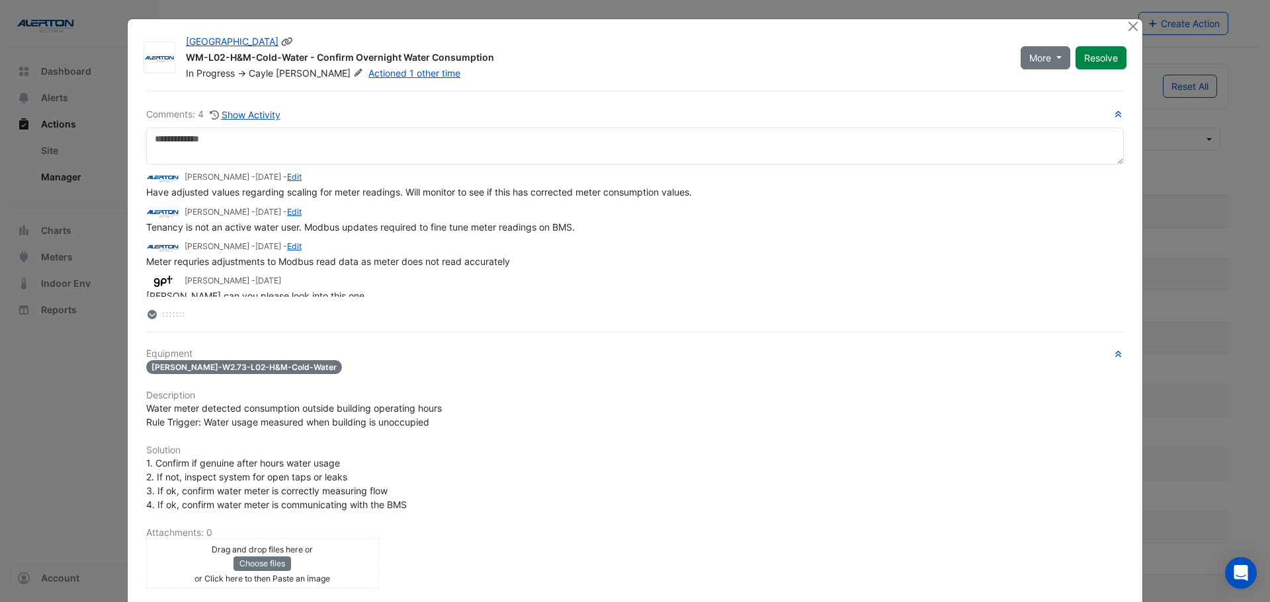
click at [1082, 50] on button "Resolve" at bounding box center [1100, 57] width 51 height 23
click at [1134, 30] on button "Close" at bounding box center [1132, 26] width 14 height 14
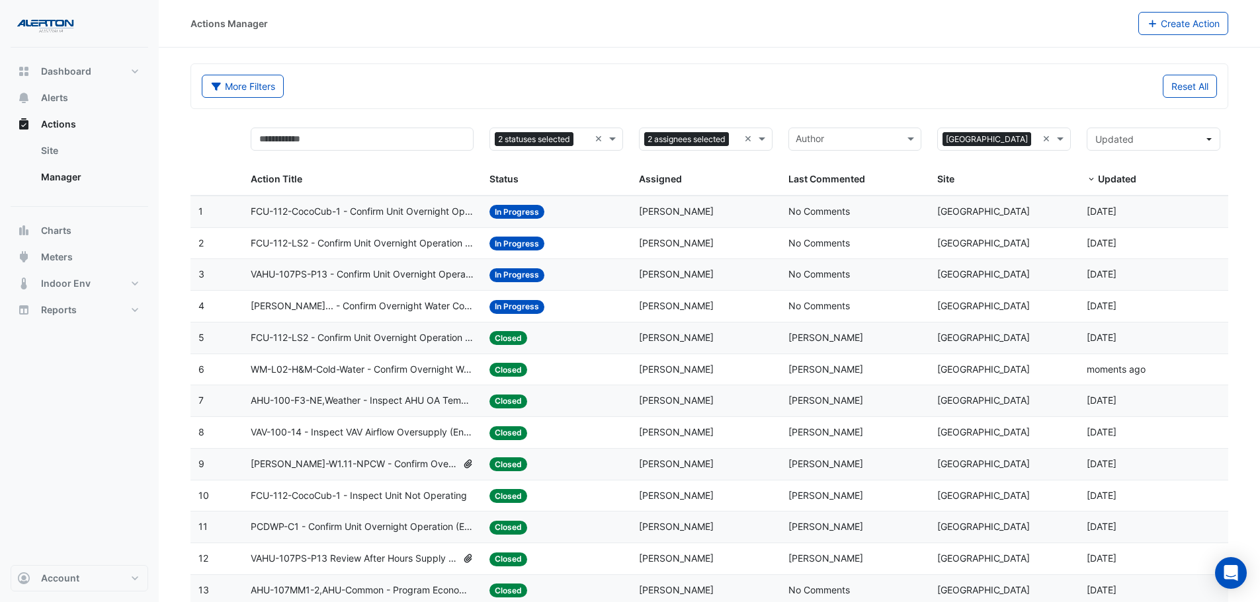
click at [370, 301] on span "[PERSON_NAME]... - Confirm Overnight Water Consumption" at bounding box center [362, 306] width 223 height 15
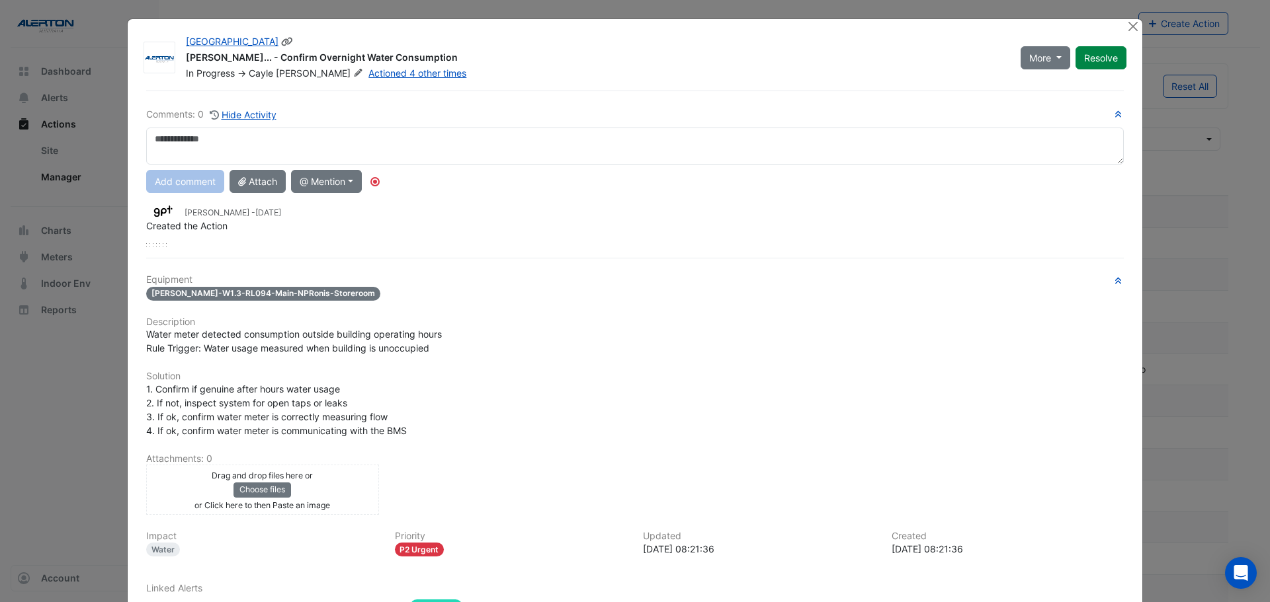
click at [227, 57] on div "[PERSON_NAME]... - Confirm Overnight Water Consumption" at bounding box center [595, 59] width 819 height 16
